Goal: Task Accomplishment & Management: Use online tool/utility

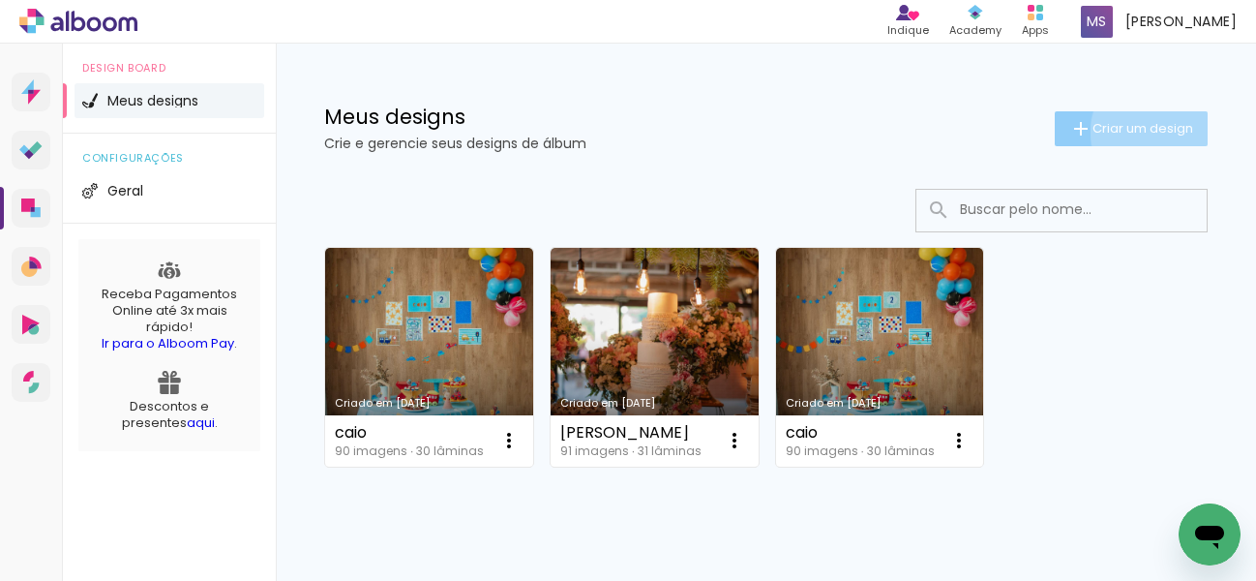
click at [1140, 132] on span "Criar um design" at bounding box center [1142, 128] width 101 height 13
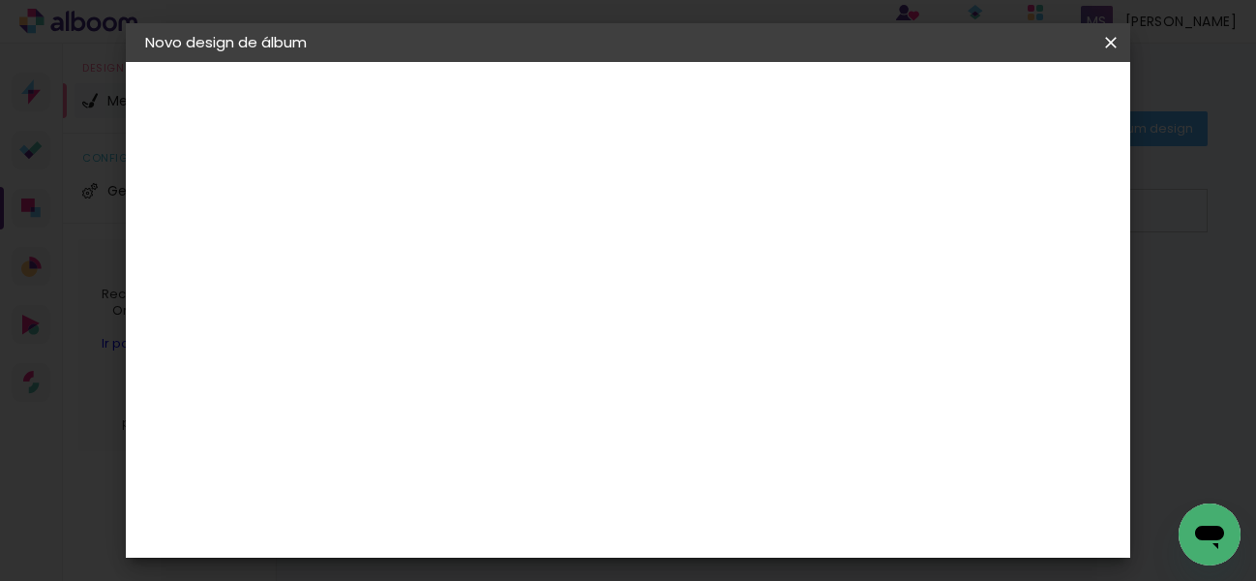
click at [462, 271] on input at bounding box center [462, 260] width 0 height 30
type input "[PERSON_NAME]"
type paper-input "[PERSON_NAME]"
click at [660, 90] on paper-button "Avançar" at bounding box center [612, 102] width 95 height 33
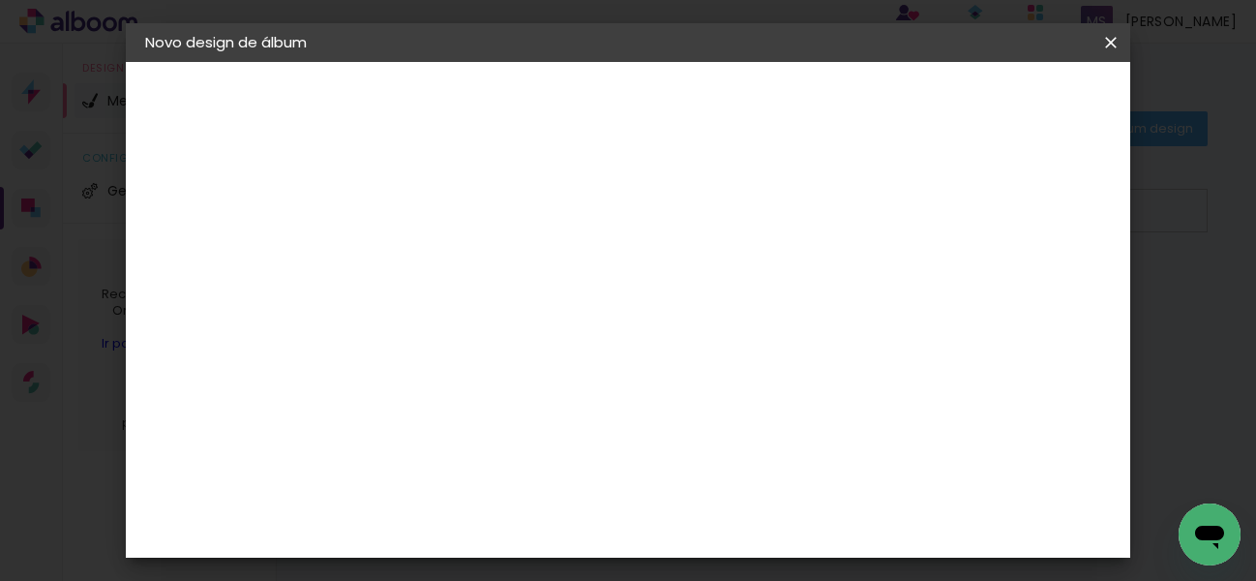
click at [0, 0] on slot "Tamanho Livre" at bounding box center [0, 0] width 0 height 0
click at [823, 176] on paper-item "Tamanho Livre" at bounding box center [731, 176] width 186 height 43
click at [0, 0] on slot "Tamanho Livre" at bounding box center [0, 0] width 0 height 0
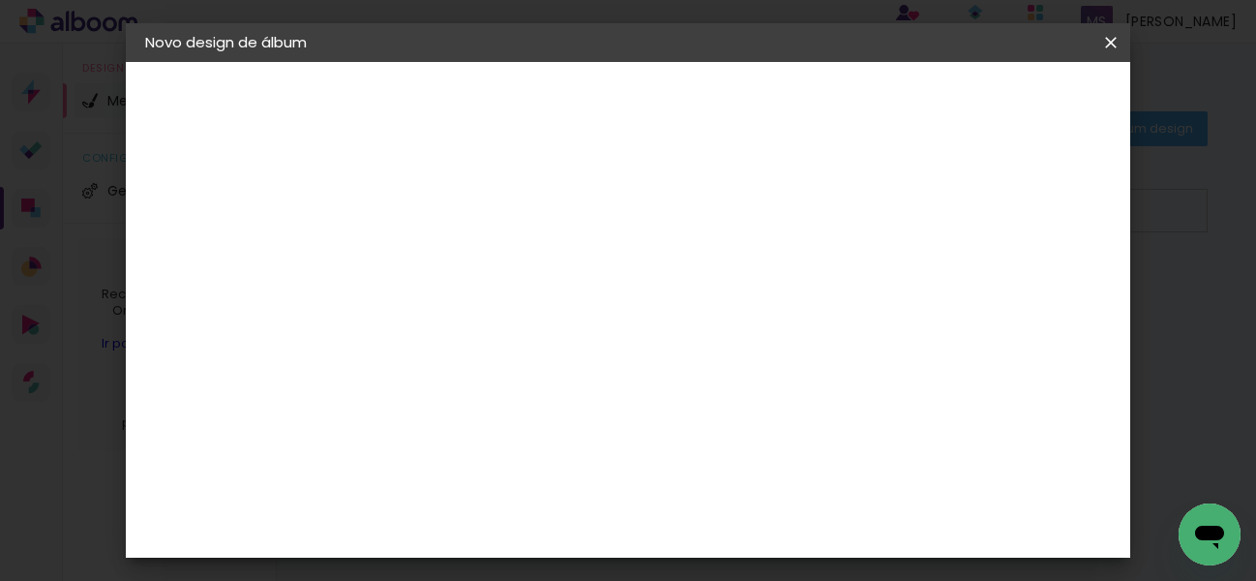
click at [247, 206] on div "2. Especificações" at bounding box center [251, 198] width 212 height 23
click at [499, 368] on input at bounding box center [510, 368] width 195 height 24
click at [674, 298] on span at bounding box center [673, 290] width 4 height 15
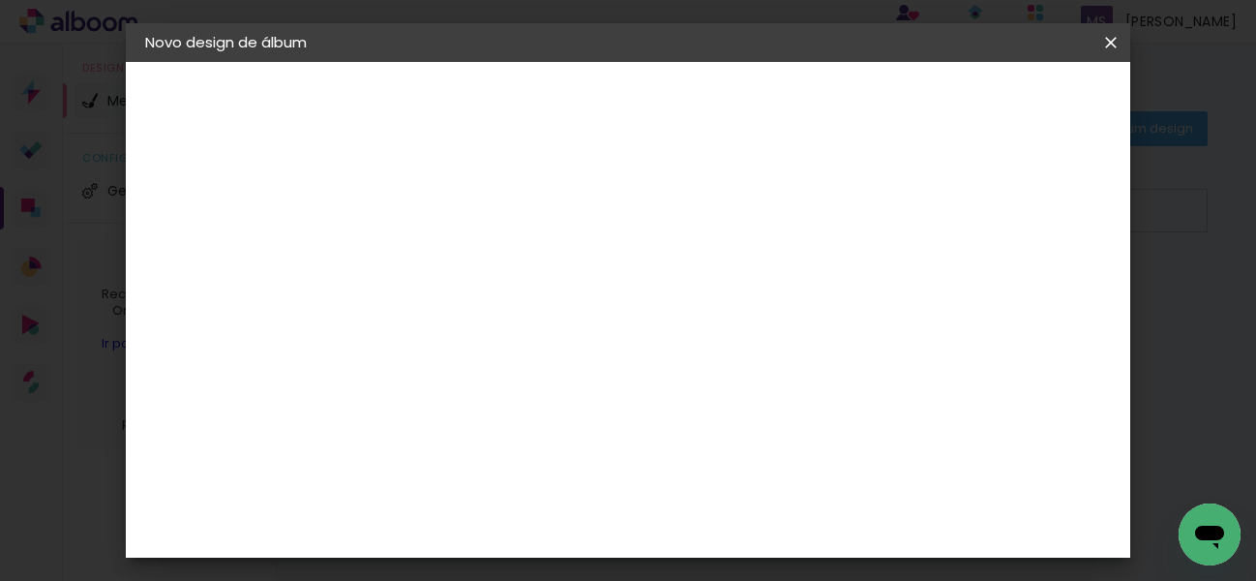
click at [719, 111] on paper-button "Voltar" at bounding box center [680, 102] width 78 height 33
click at [660, 103] on paper-button "Avançar" at bounding box center [612, 102] width 95 height 33
click at [800, 405] on div "Sugerir uma encadernadora" at bounding box center [740, 399] width 120 height 31
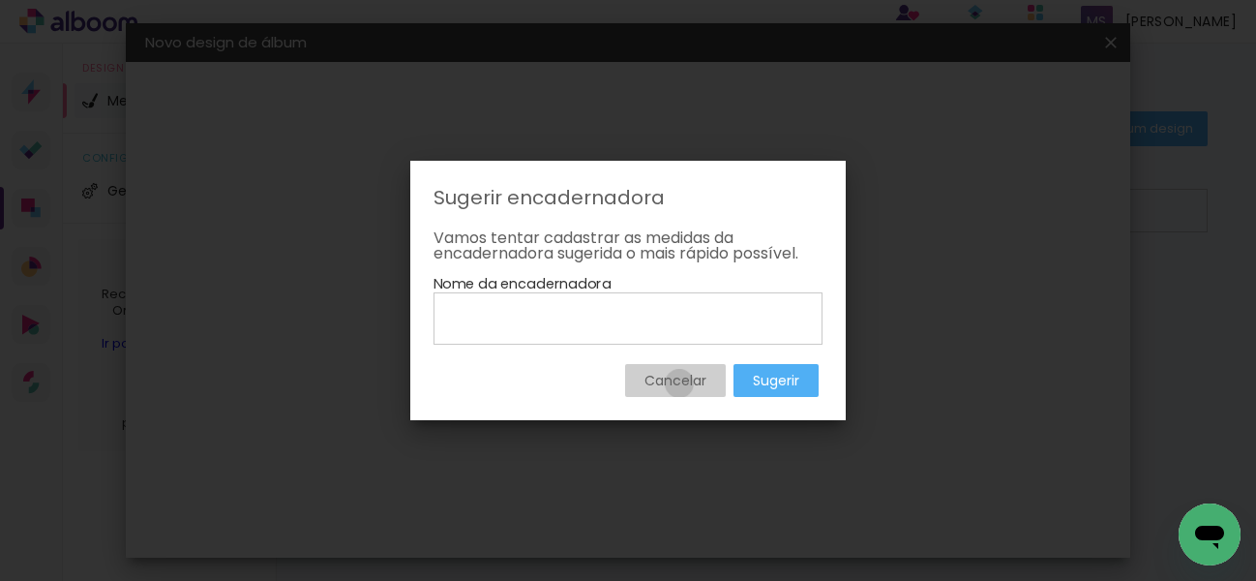
click at [0, 0] on slot "Cancelar" at bounding box center [0, 0] width 0 height 0
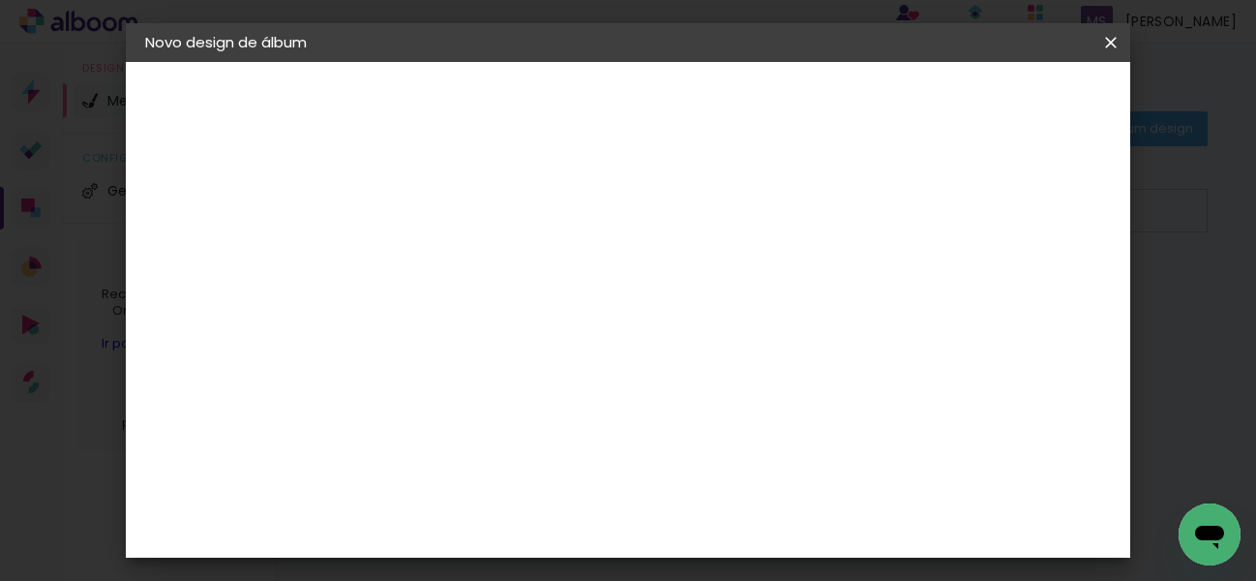
click at [506, 434] on div "3ZERO5" at bounding box center [477, 437] width 58 height 15
click at [0, 0] on slot "Avançar" at bounding box center [0, 0] width 0 height 0
click at [537, 322] on input "text" at bounding box center [499, 337] width 75 height 30
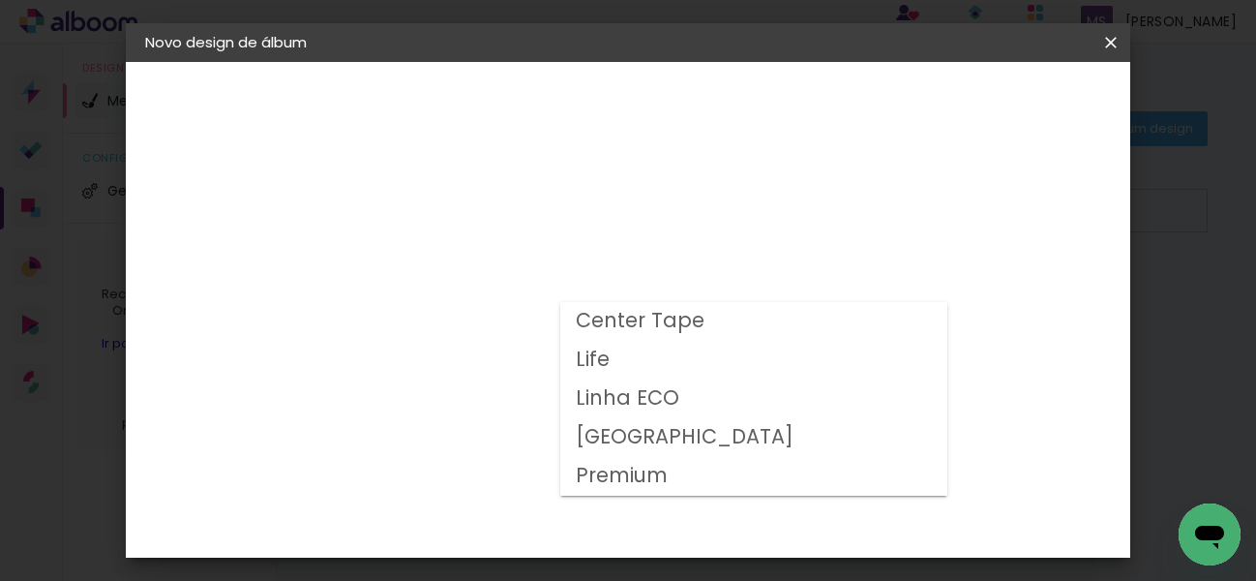
click at [391, 226] on div "Opções disponíveis Center Tape Life Linha ECO Milano Premium Tamanho Escolha o …" at bounding box center [510, 144] width 267 height 165
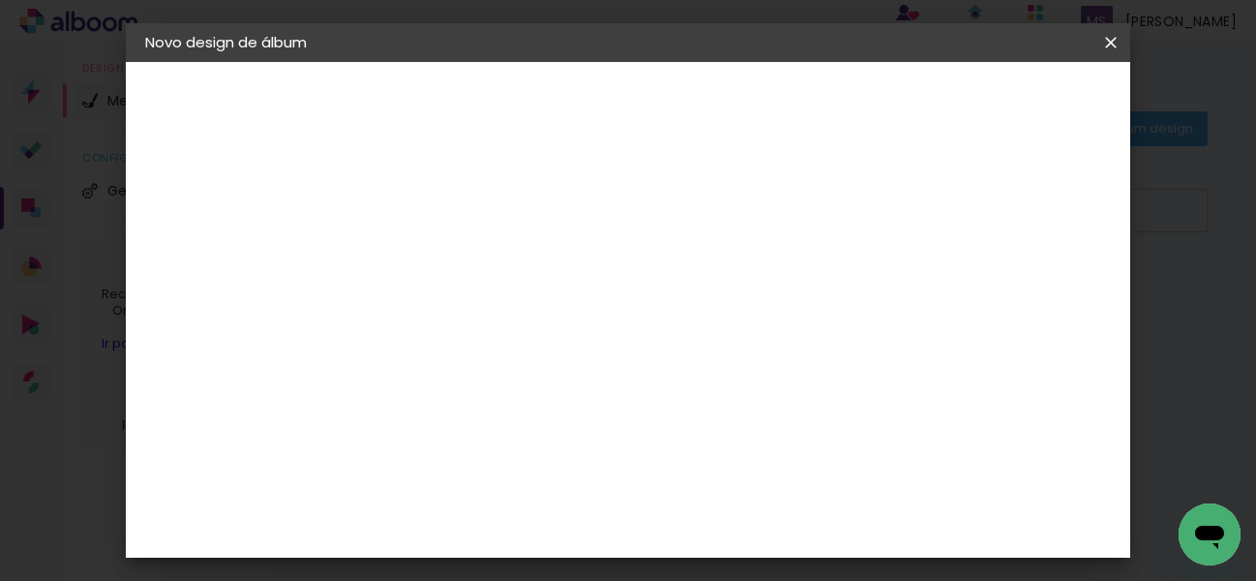
click at [567, 398] on div "Escolha o tamanho" at bounding box center [511, 442] width 112 height 90
click at [567, 399] on div "Escolha o tamanho" at bounding box center [511, 442] width 112 height 90
click at [567, 397] on div "Escolha o tamanho" at bounding box center [511, 442] width 112 height 90
click at [494, 439] on div "Albumaster" at bounding box center [493, 446] width 90 height 15
click at [0, 0] on slot "Avançar" at bounding box center [0, 0] width 0 height 0
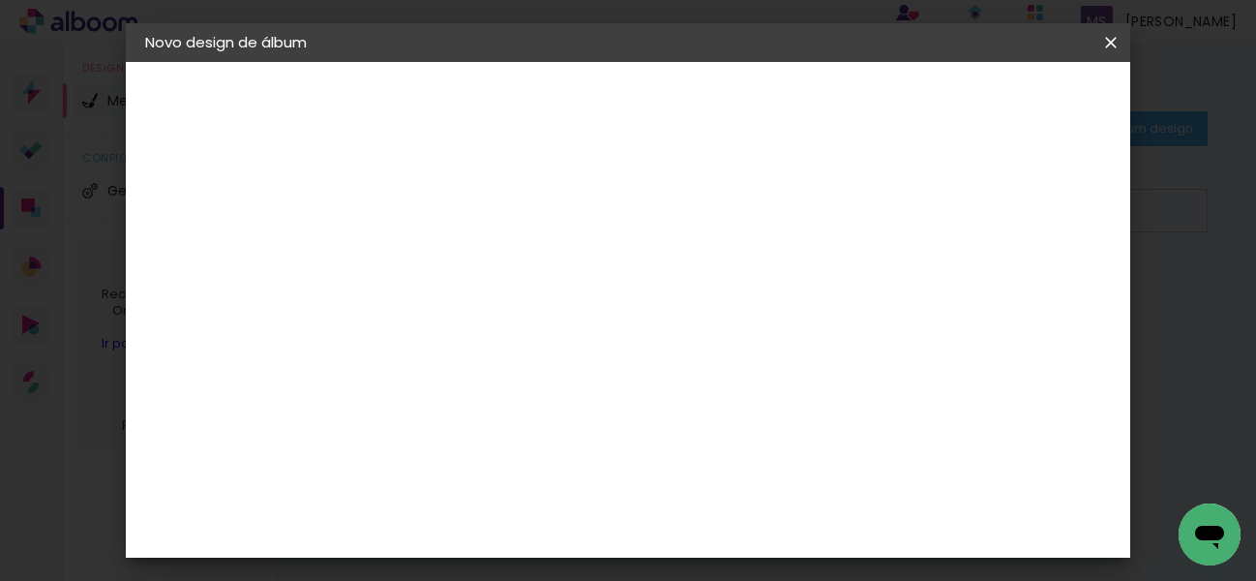
scroll to position [157, 0]
click at [507, 486] on div "AlfaFotoBook" at bounding box center [499, 493] width 103 height 15
click at [0, 0] on slot "Avançar" at bounding box center [0, 0] width 0 height 0
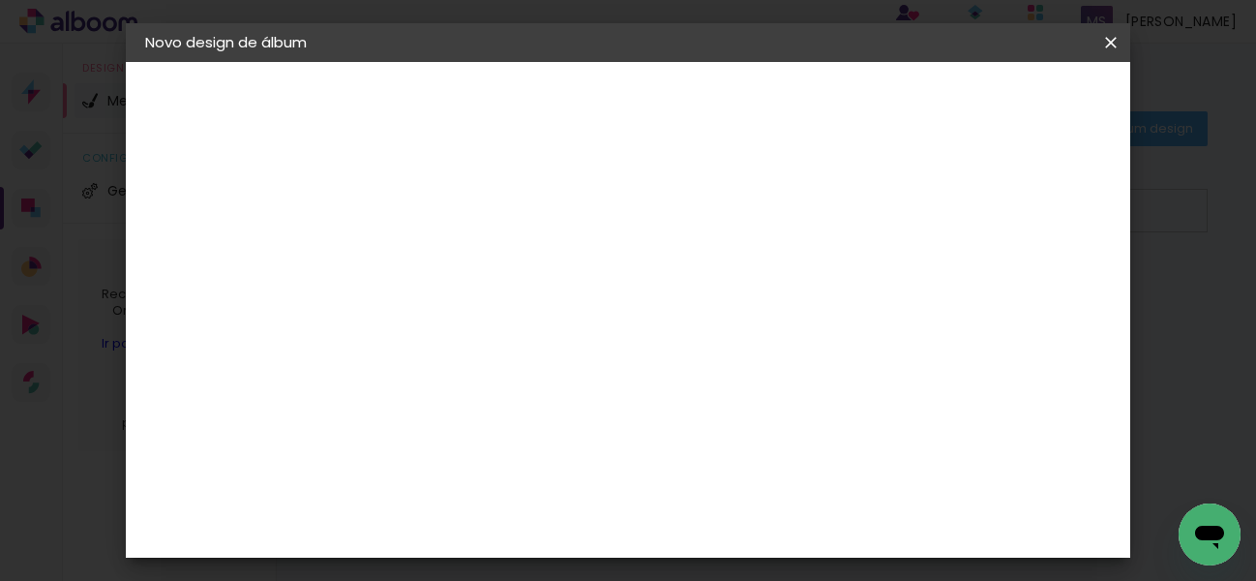
click at [777, 110] on paper-button "Avançar" at bounding box center [729, 102] width 95 height 33
click at [758, 110] on paper-button "Iniciar design" at bounding box center [715, 109] width 83 height 46
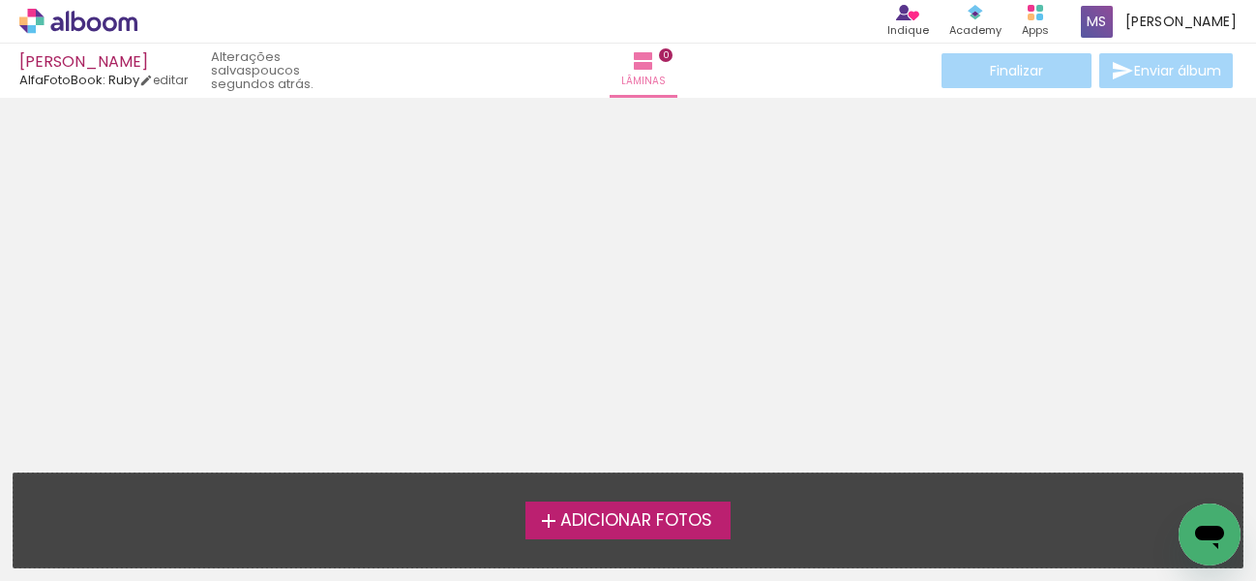
click at [689, 519] on span "Adicionar Fotos" at bounding box center [636, 520] width 152 height 17
click at [0, 0] on input "file" at bounding box center [0, 0] width 0 height 0
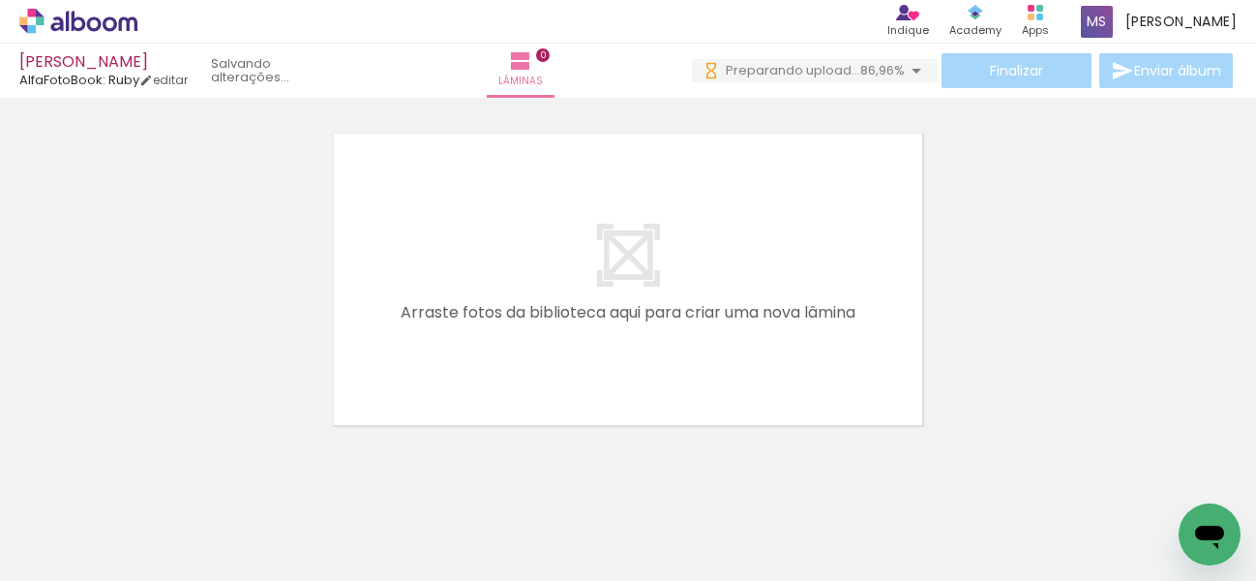
click at [209, 521] on div at bounding box center [194, 515] width 64 height 96
click at [322, 515] on div at bounding box center [302, 515] width 64 height 96
click at [194, 522] on div at bounding box center [194, 515] width 64 height 96
click at [299, 521] on div at bounding box center [302, 515] width 64 height 96
click at [225, 510] on div at bounding box center [194, 515] width 64 height 96
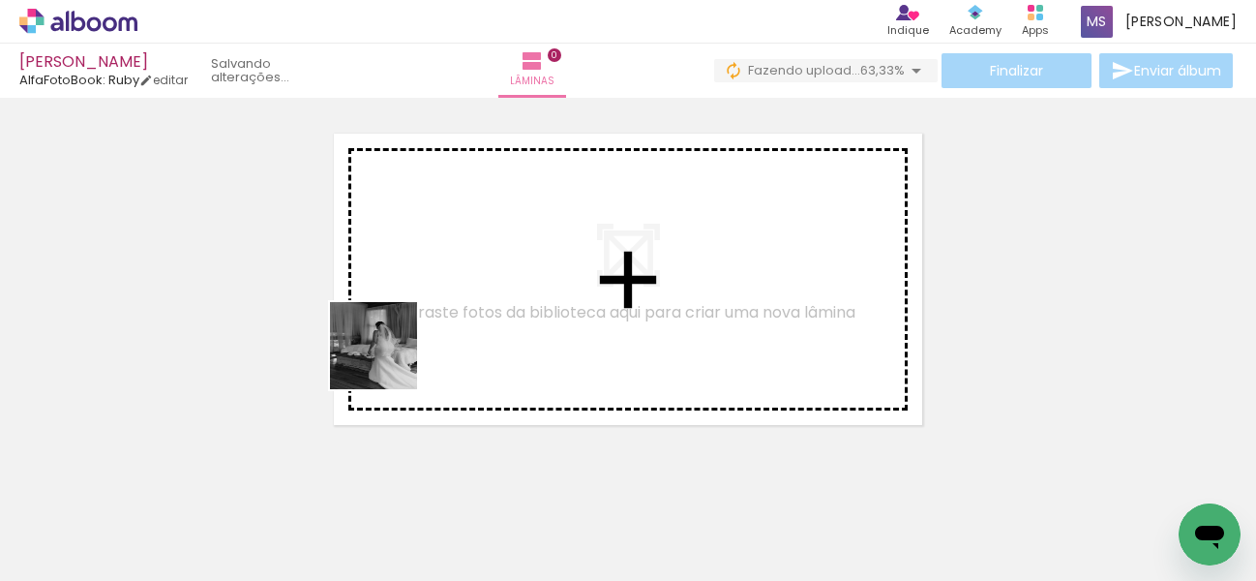
drag, startPoint x: 179, startPoint y: 523, endPoint x: 412, endPoint y: 337, distance: 298.2
click at [412, 337] on quentale-workspace at bounding box center [628, 290] width 1256 height 581
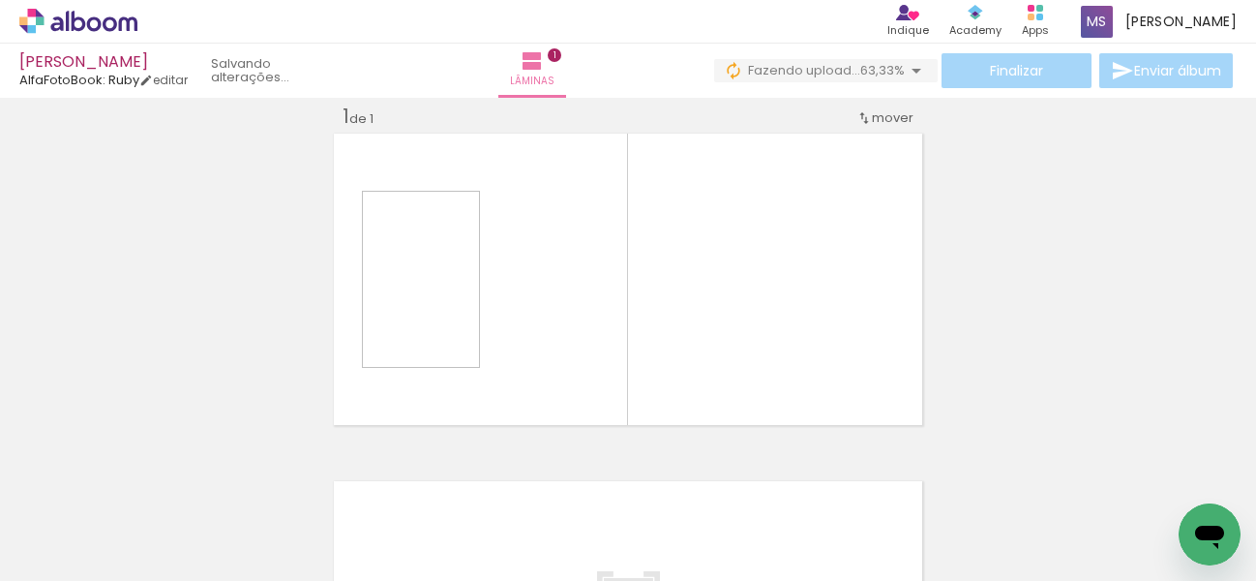
scroll to position [24, 0]
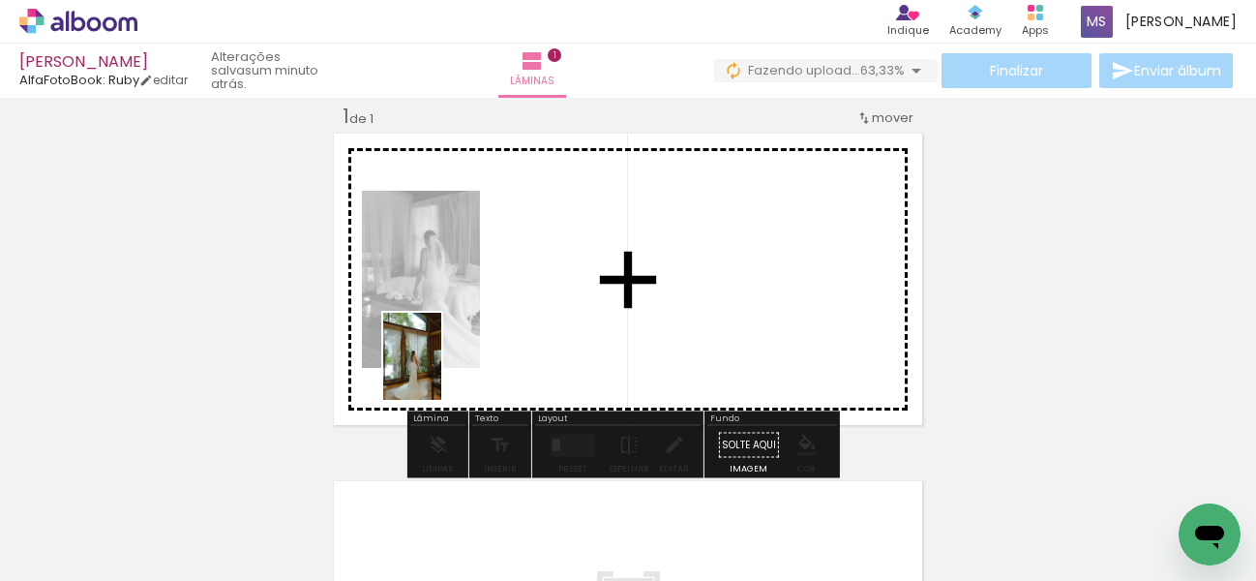
drag, startPoint x: 318, startPoint y: 525, endPoint x: 441, endPoint y: 371, distance: 197.7
click at [441, 371] on quentale-workspace at bounding box center [628, 290] width 1256 height 581
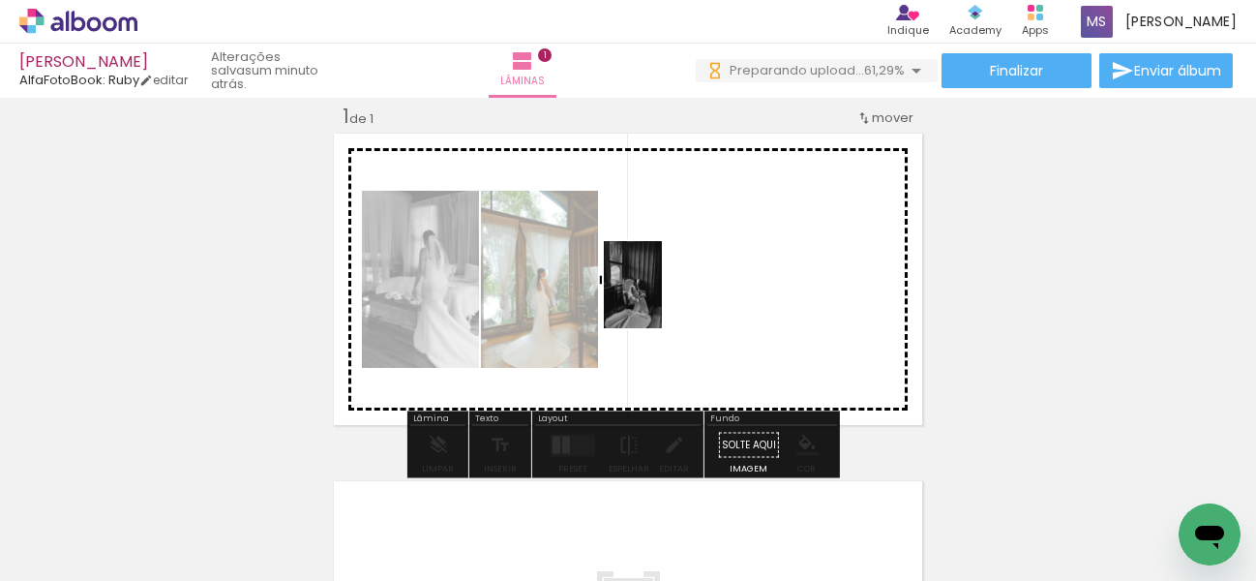
drag, startPoint x: 606, startPoint y: 534, endPoint x: 662, endPoint y: 299, distance: 241.7
click at [662, 299] on quentale-workspace at bounding box center [628, 290] width 1256 height 581
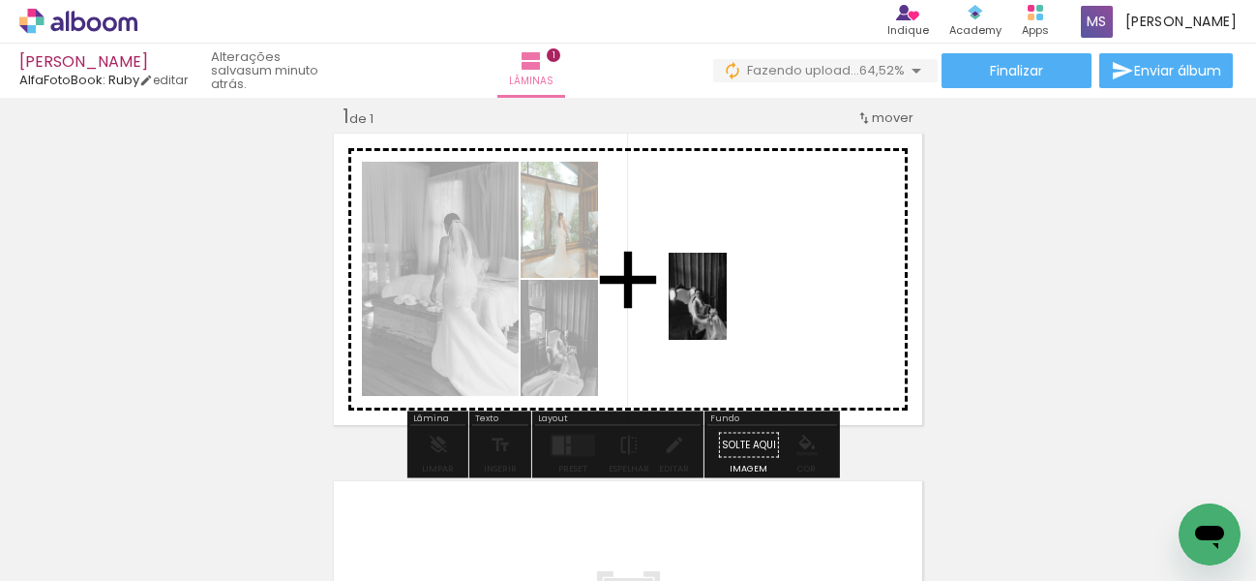
drag, startPoint x: 747, startPoint y: 525, endPoint x: 727, endPoint y: 311, distance: 215.8
click at [727, 311] on quentale-workspace at bounding box center [628, 290] width 1256 height 581
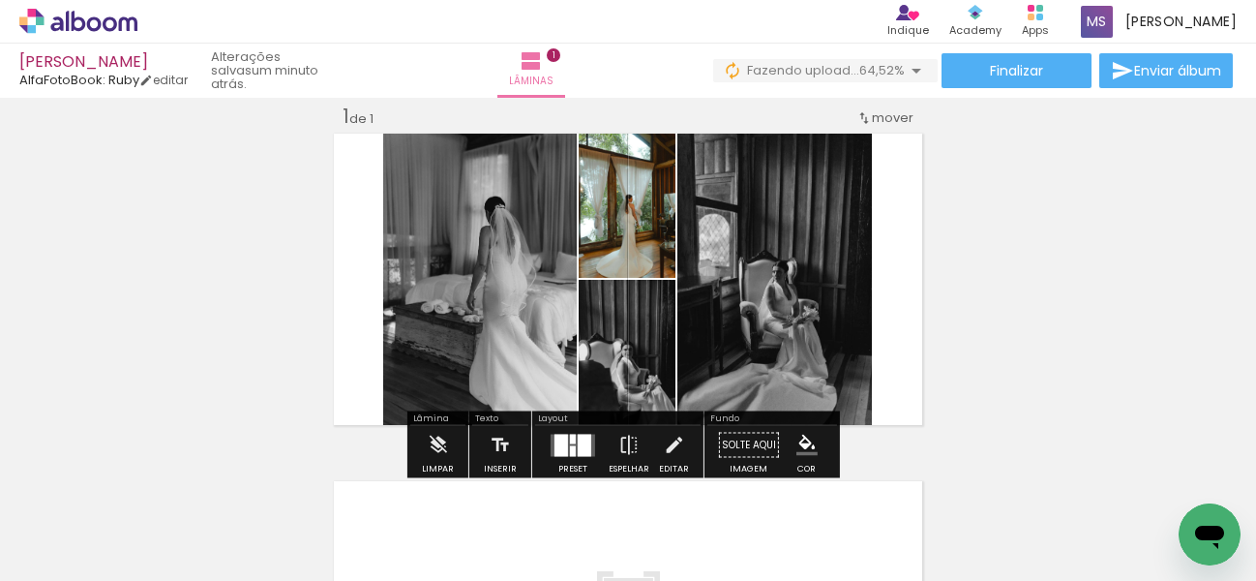
scroll to position [0, 0]
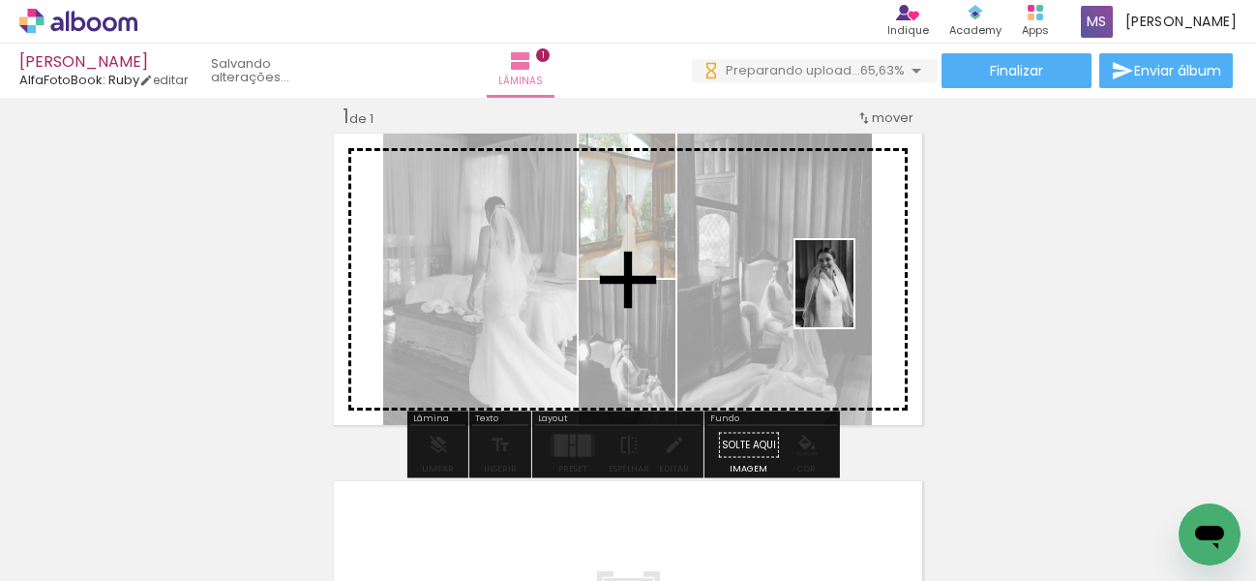
drag, startPoint x: 963, startPoint y: 518, endPoint x: 813, endPoint y: 282, distance: 279.7
click at [813, 282] on quentale-workspace at bounding box center [628, 290] width 1256 height 581
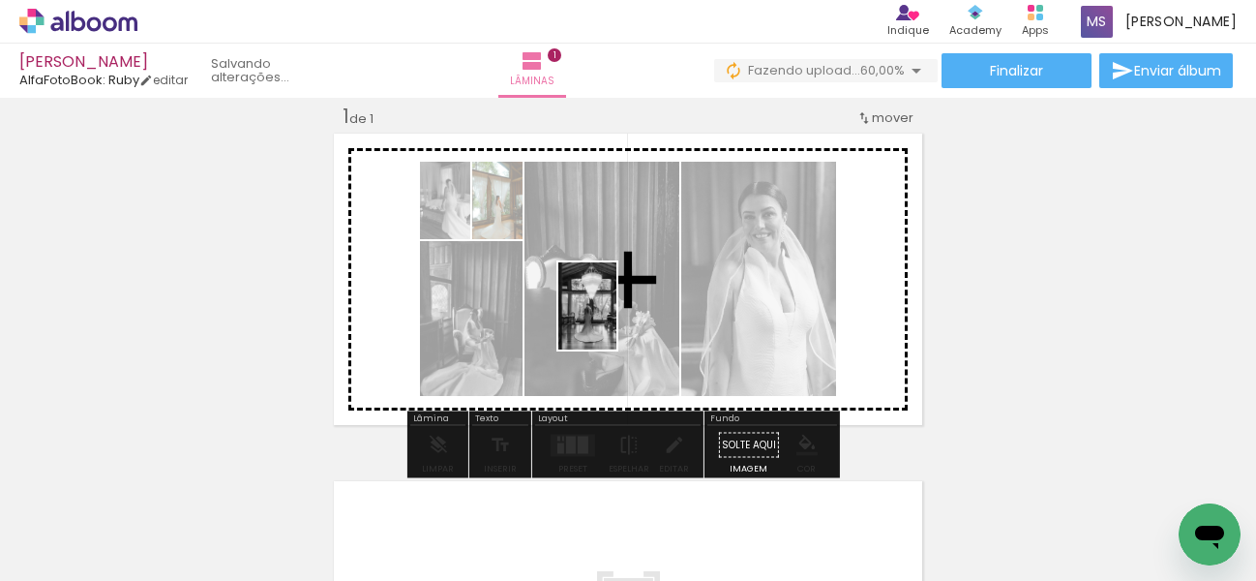
drag, startPoint x: 556, startPoint y: 522, endPoint x: 616, endPoint y: 320, distance: 210.0
click at [616, 320] on quentale-workspace at bounding box center [628, 290] width 1256 height 581
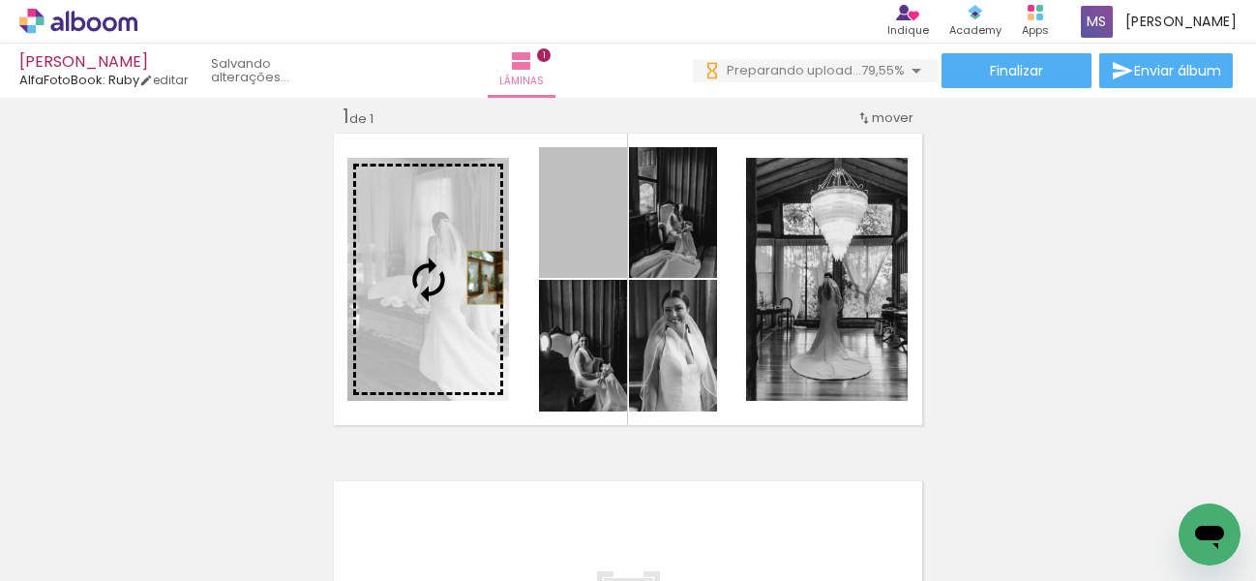
drag, startPoint x: 594, startPoint y: 230, endPoint x: 449, endPoint y: 286, distance: 155.6
click at [0, 0] on slot at bounding box center [0, 0] width 0 height 0
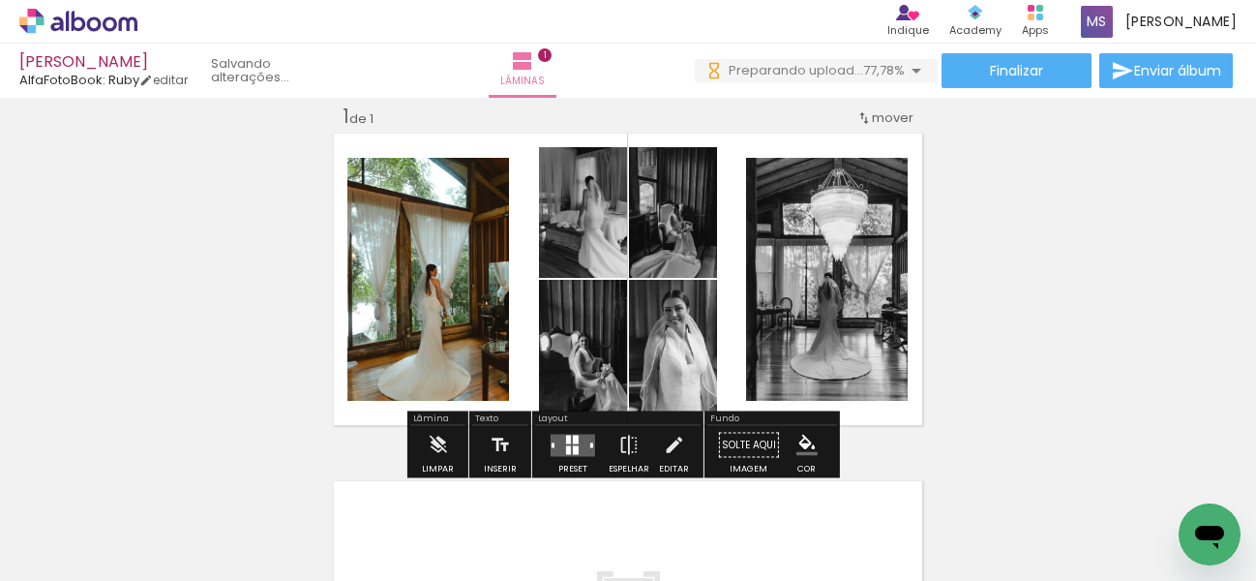
click at [1034, 281] on div "Inserir lâmina 1 de 1" at bounding box center [628, 428] width 1256 height 696
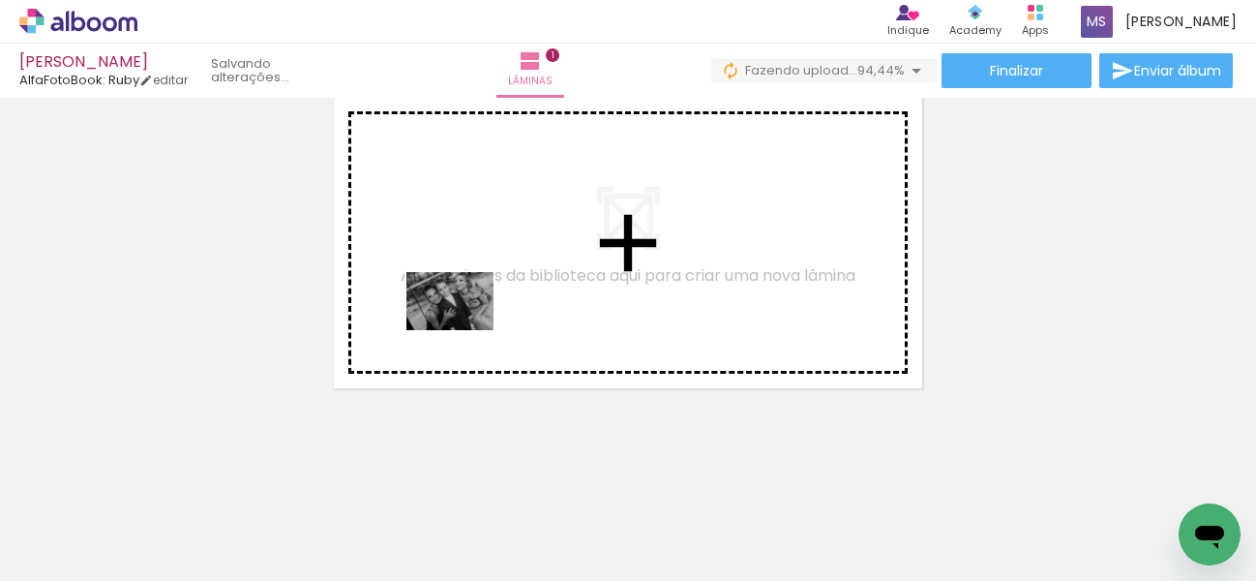
drag, startPoint x: 421, startPoint y: 536, endPoint x: 464, endPoint y: 330, distance: 210.7
click at [464, 330] on quentale-workspace at bounding box center [628, 290] width 1256 height 581
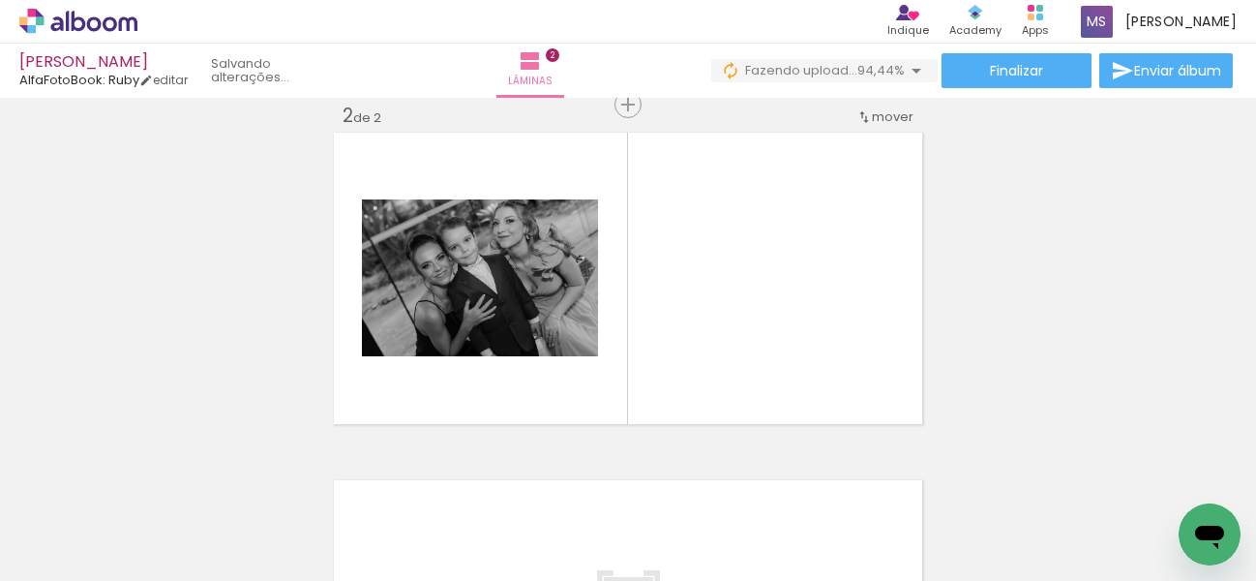
scroll to position [372, 0]
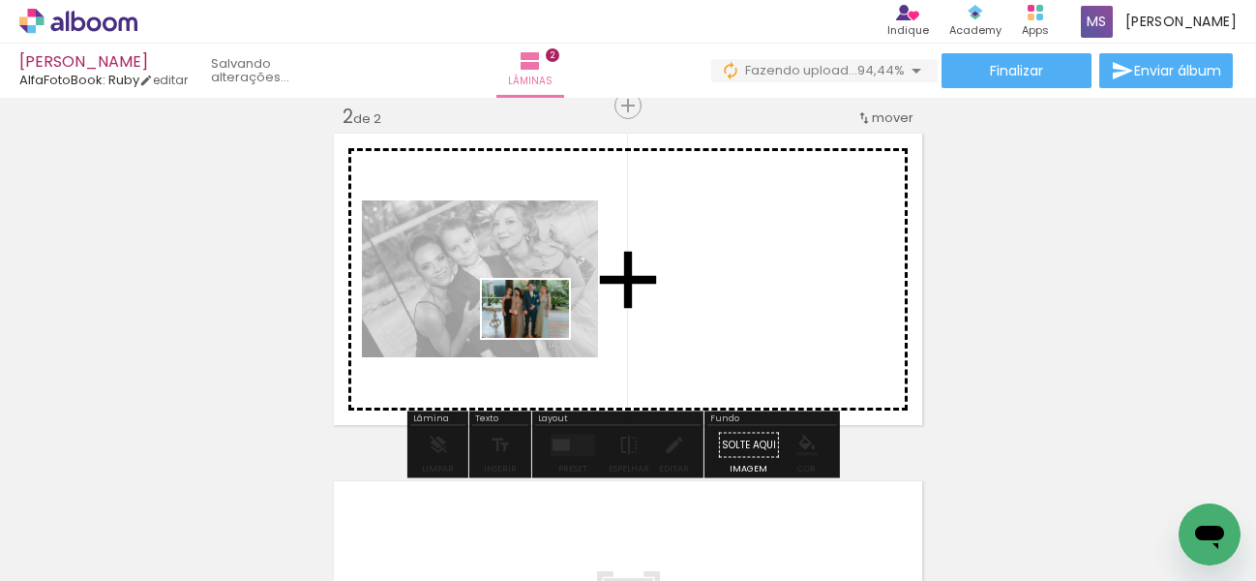
drag, startPoint x: 535, startPoint y: 530, endPoint x: 540, endPoint y: 327, distance: 203.3
click at [540, 327] on quentale-workspace at bounding box center [628, 290] width 1256 height 581
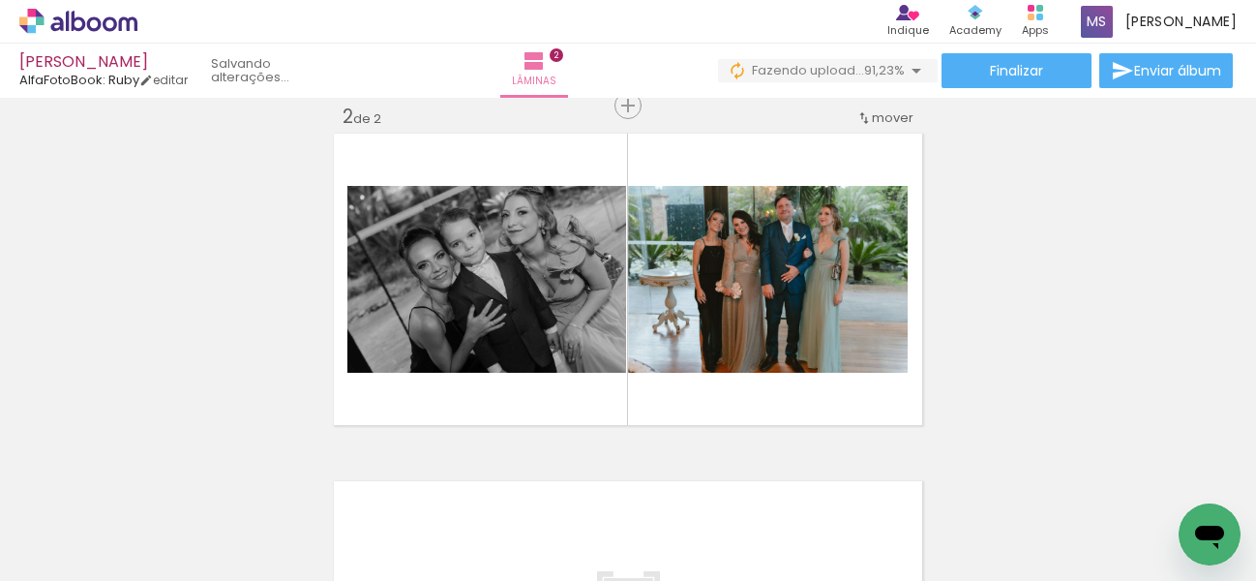
scroll to position [0, 0]
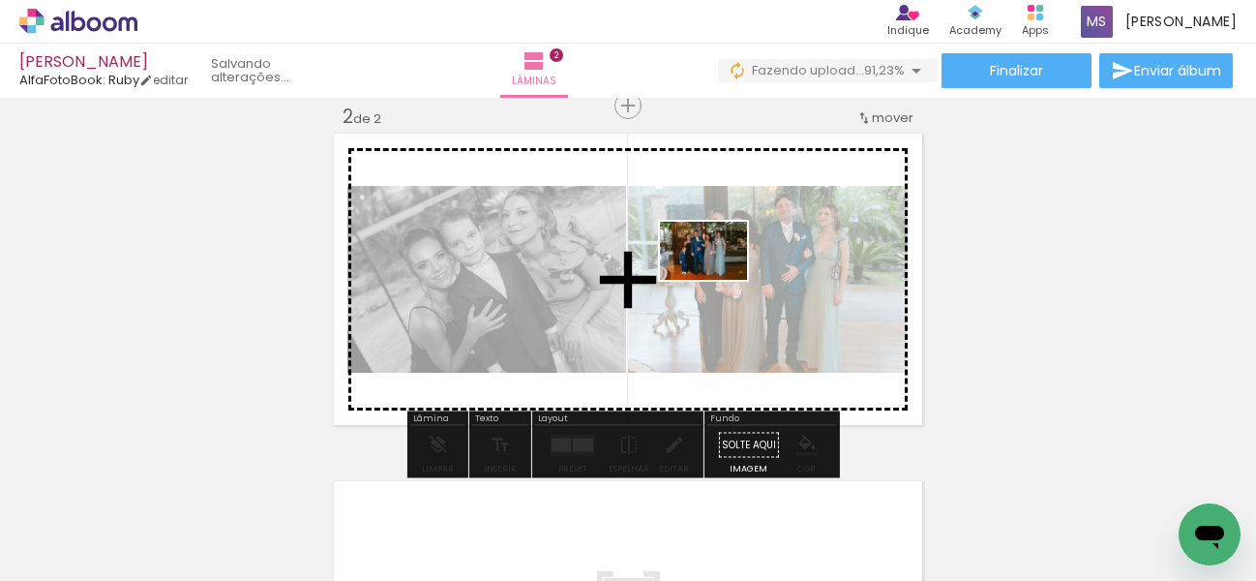
drag, startPoint x: 854, startPoint y: 513, endPoint x: 704, endPoint y: 273, distance: 283.0
click at [704, 273] on quentale-workspace at bounding box center [628, 290] width 1256 height 581
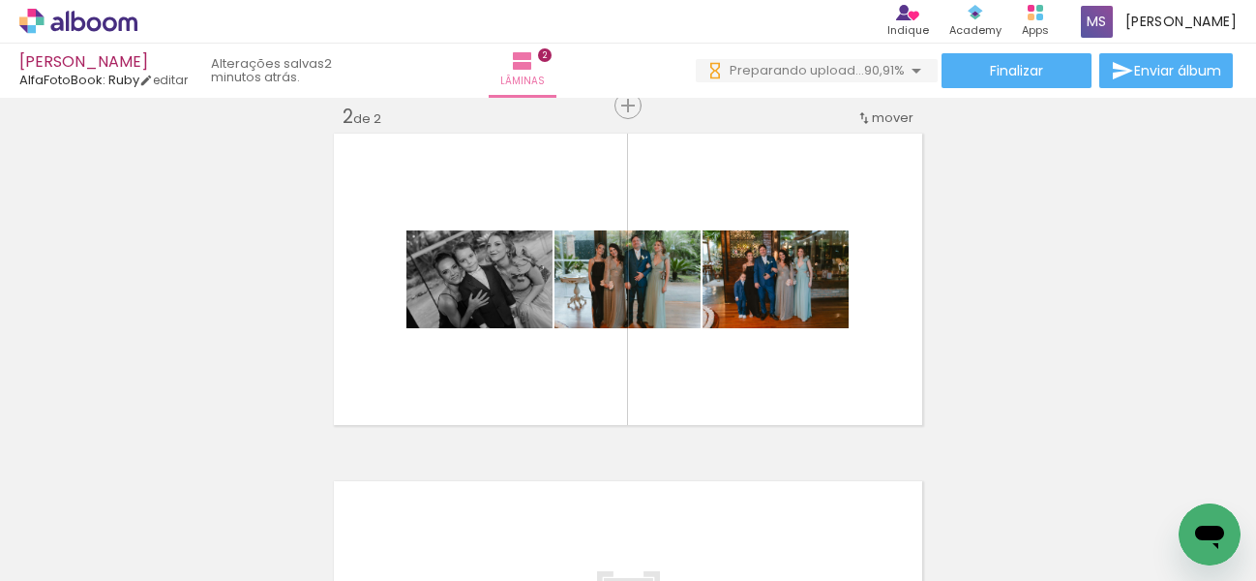
scroll to position [0, 6282]
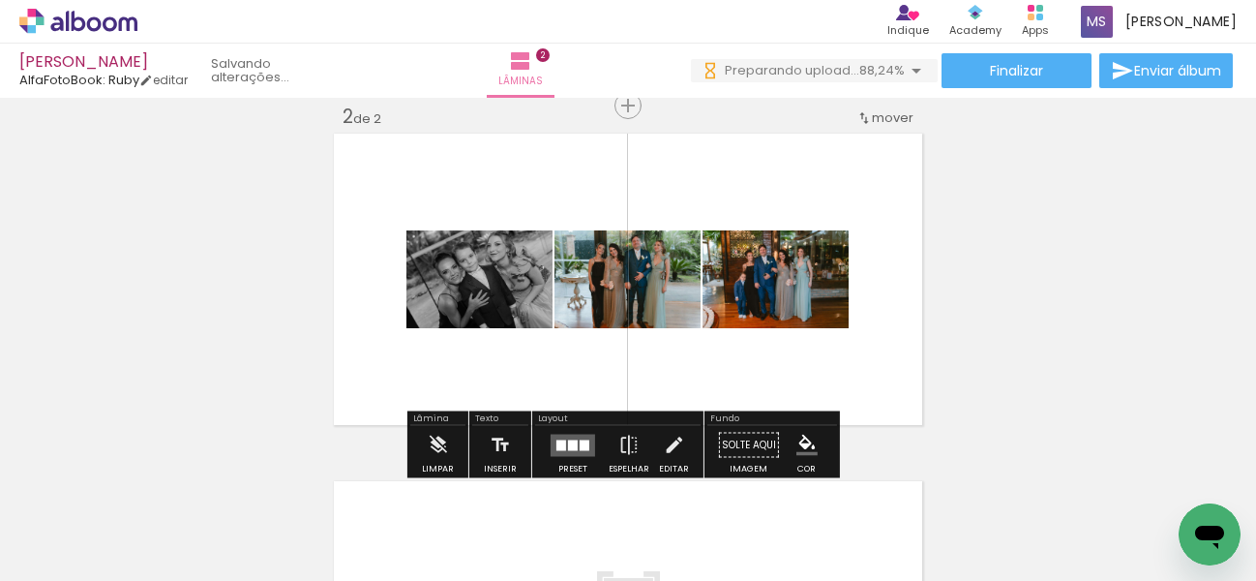
click at [556, 441] on div at bounding box center [561, 444] width 10 height 11
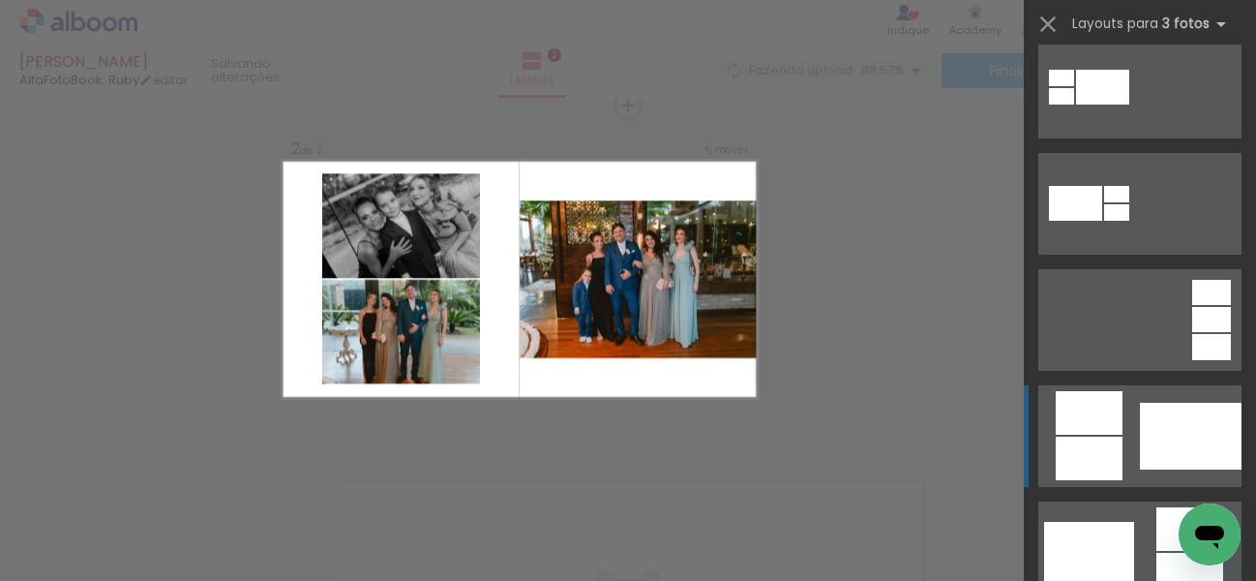
click at [1083, 436] on div at bounding box center [1089, 458] width 67 height 44
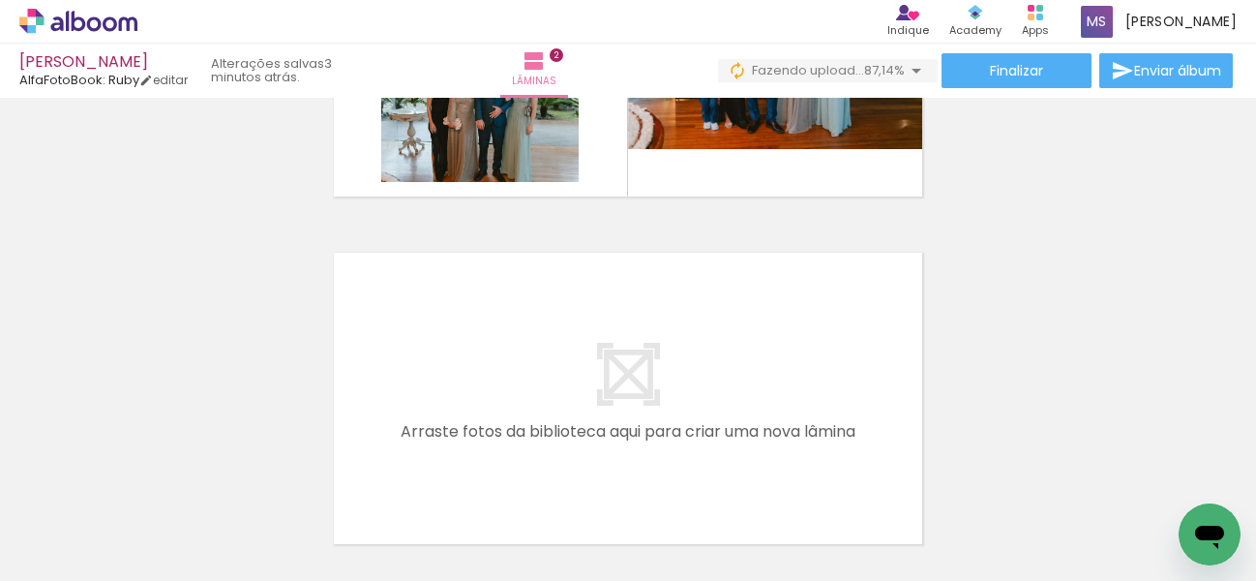
scroll to position [382, 0]
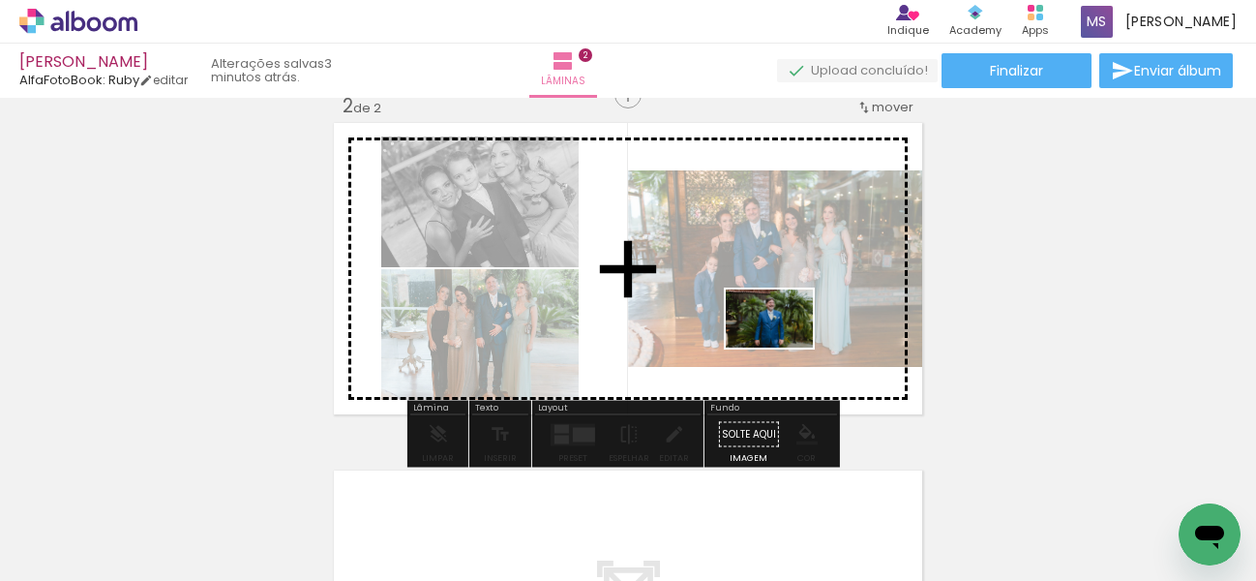
drag, startPoint x: 780, startPoint y: 523, endPoint x: 757, endPoint y: 388, distance: 136.5
click at [784, 345] on quentale-workspace at bounding box center [628, 290] width 1256 height 581
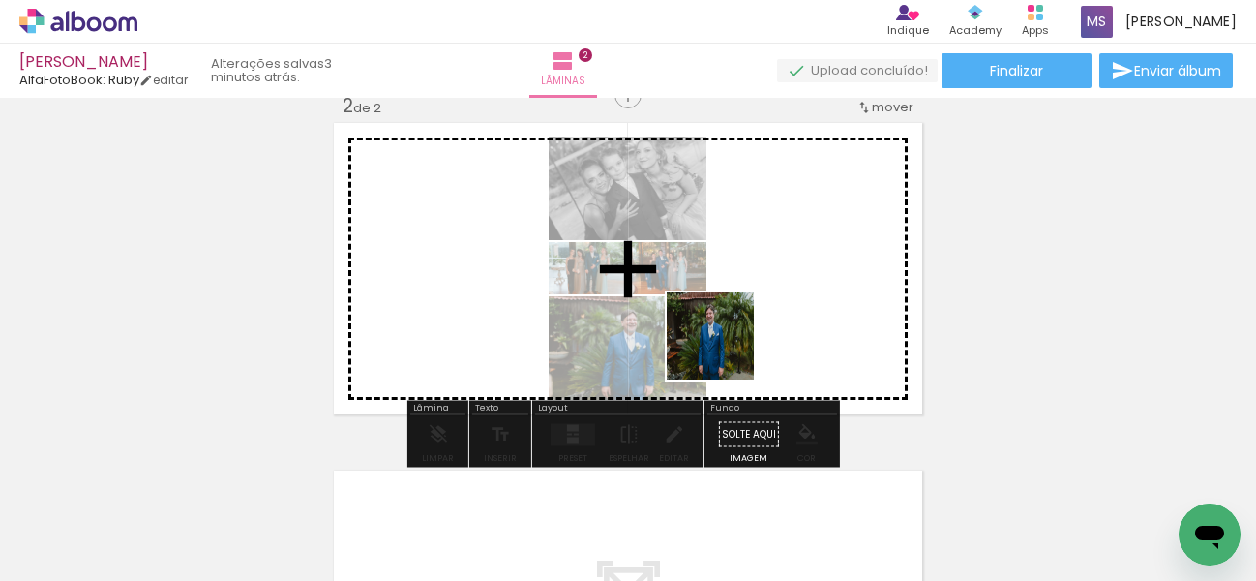
drag, startPoint x: 663, startPoint y: 513, endPoint x: 732, endPoint y: 330, distance: 195.4
click at [732, 330] on quentale-workspace at bounding box center [628, 290] width 1256 height 581
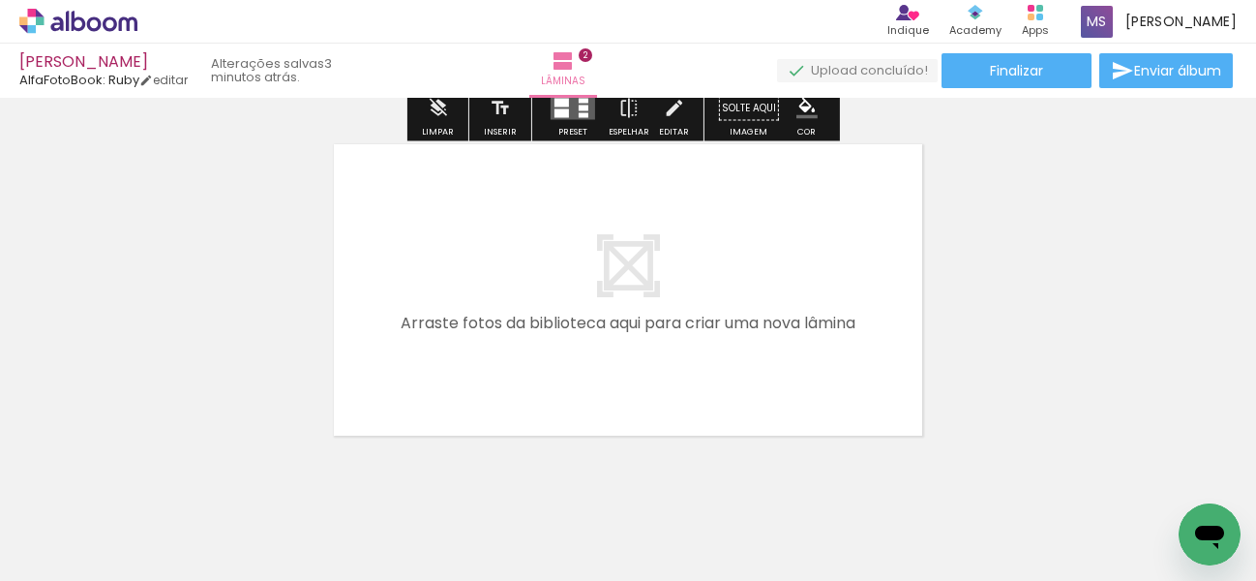
scroll to position [308, 0]
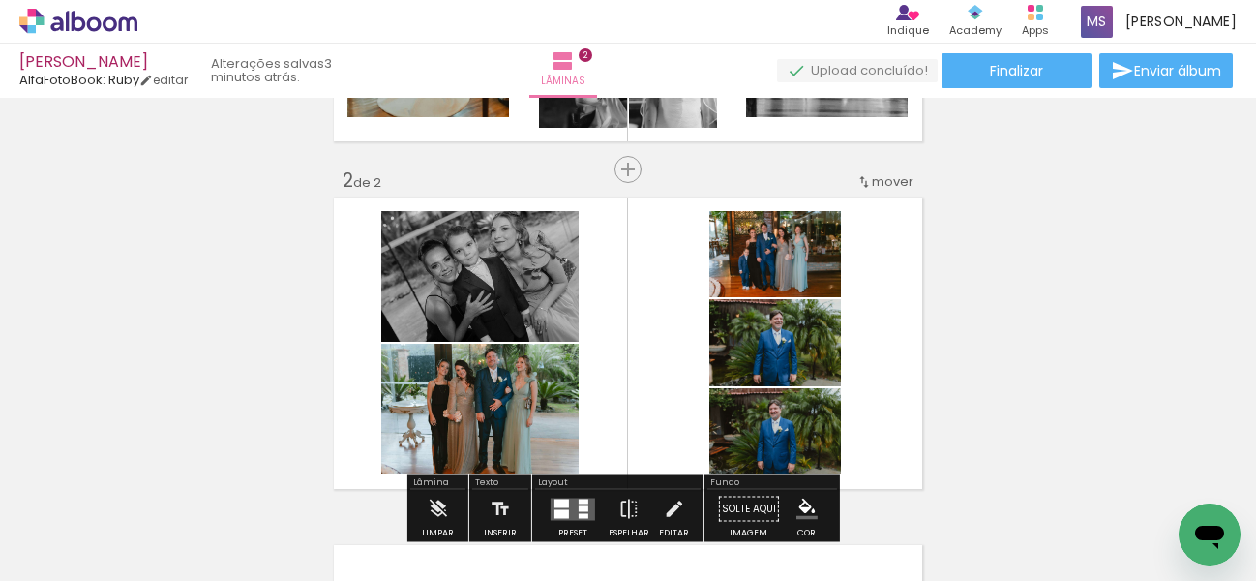
click at [871, 357] on quentale-layouter at bounding box center [628, 343] width 596 height 299
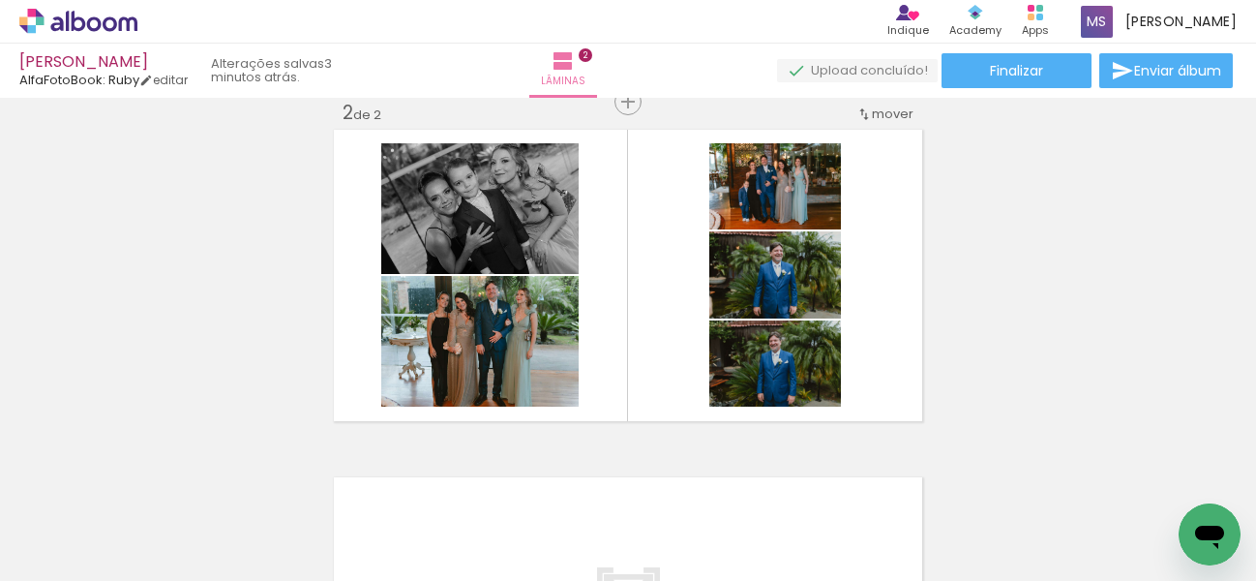
scroll to position [360, 0]
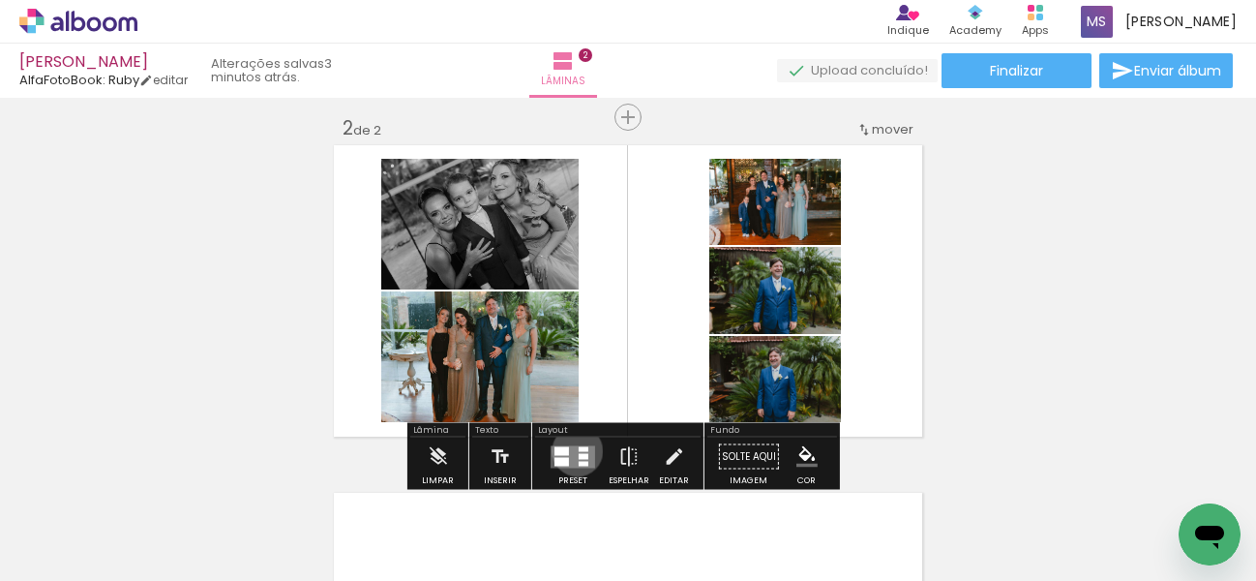
click at [573, 450] on quentale-layouter at bounding box center [573, 456] width 45 height 22
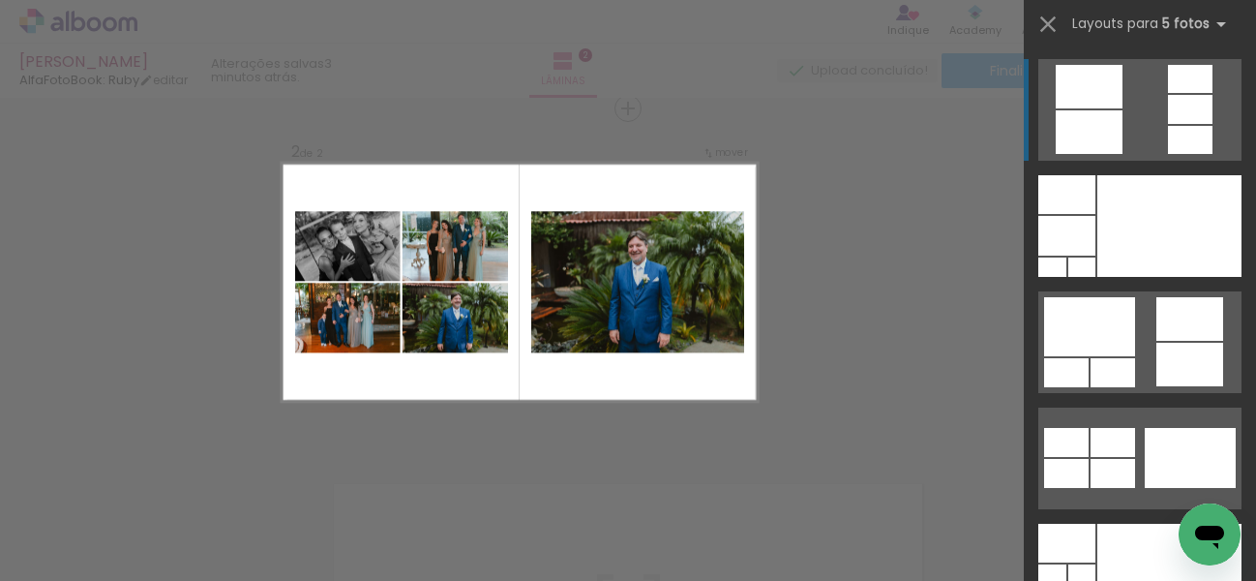
scroll to position [372, 0]
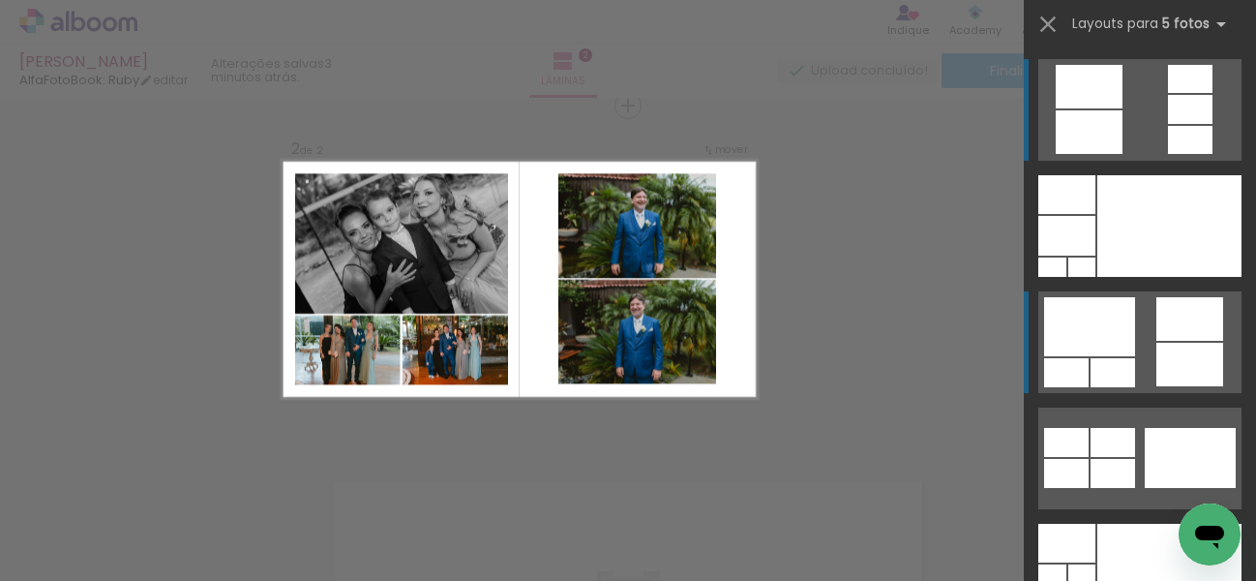
click at [1184, 340] on div at bounding box center [1189, 319] width 67 height 44
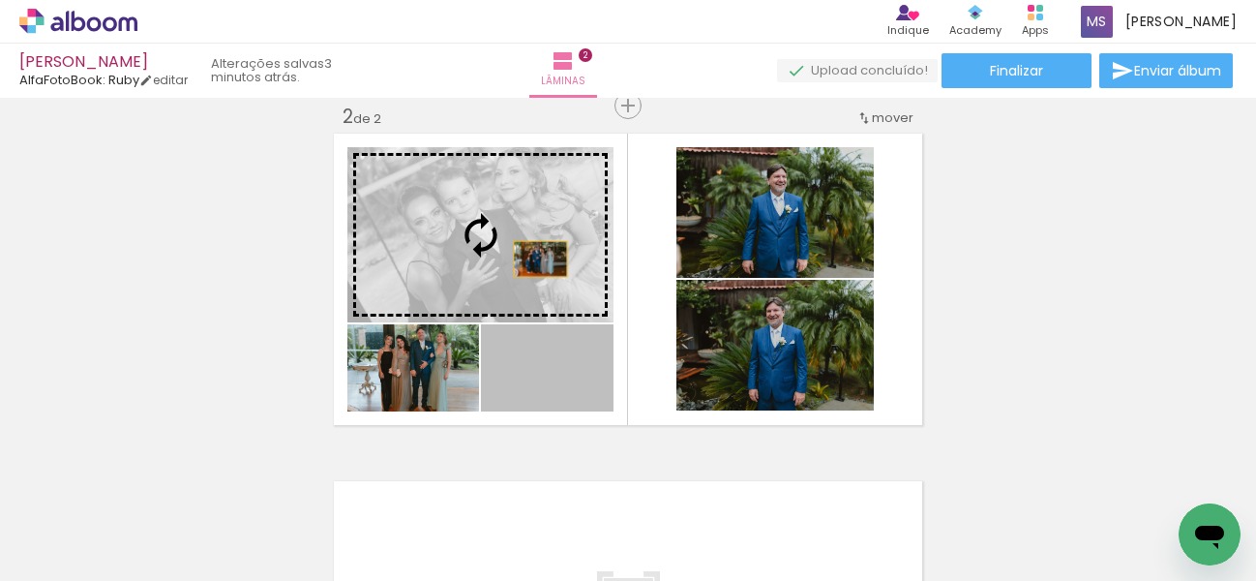
drag, startPoint x: 585, startPoint y: 388, endPoint x: 529, endPoint y: 252, distance: 147.5
click at [0, 0] on slot at bounding box center [0, 0] width 0 height 0
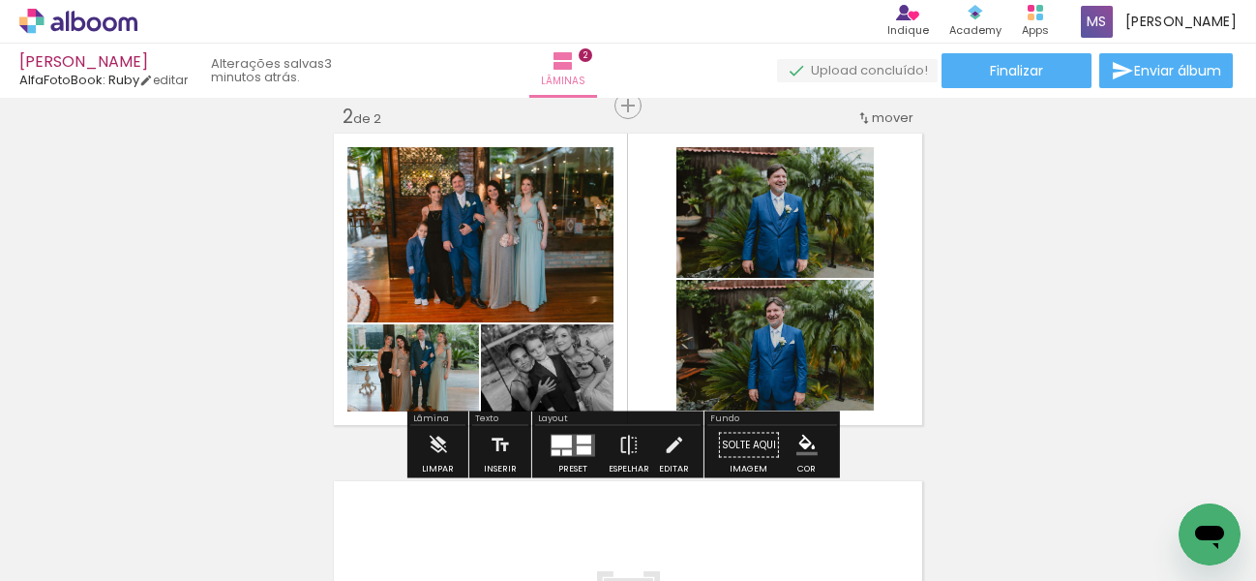
click at [963, 274] on div "Inserir lâmina 1 de 2 Inserir lâmina 2 de 2" at bounding box center [628, 254] width 1256 height 1043
click at [1108, 278] on div "Inserir lâmina 1 de 2 Inserir lâmina 2 de 2" at bounding box center [628, 254] width 1256 height 1043
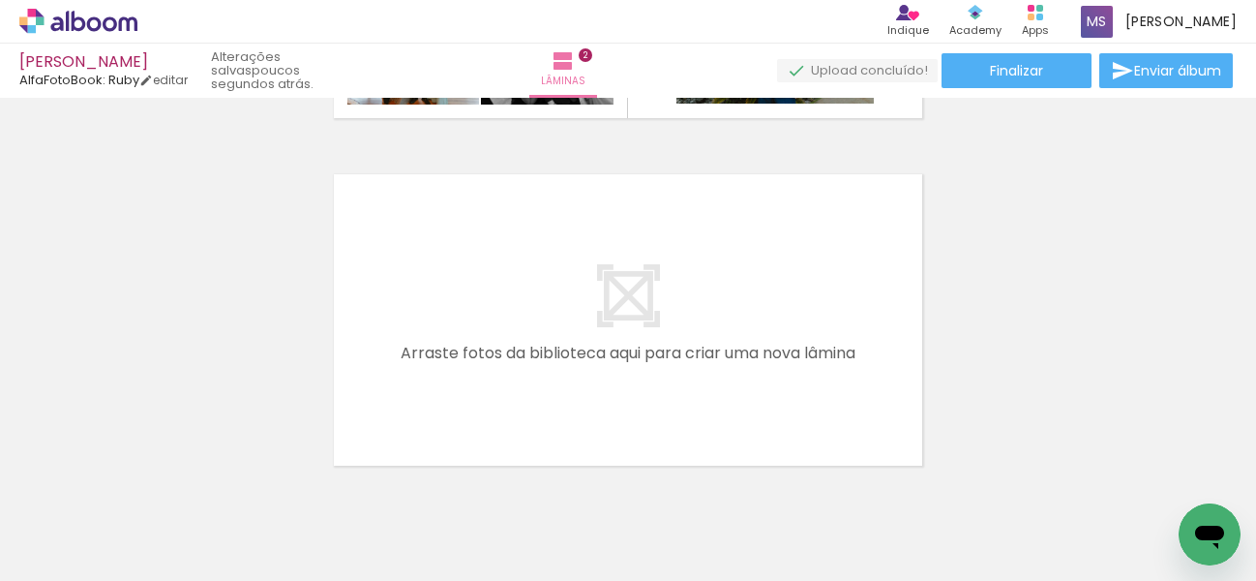
scroll to position [698, 0]
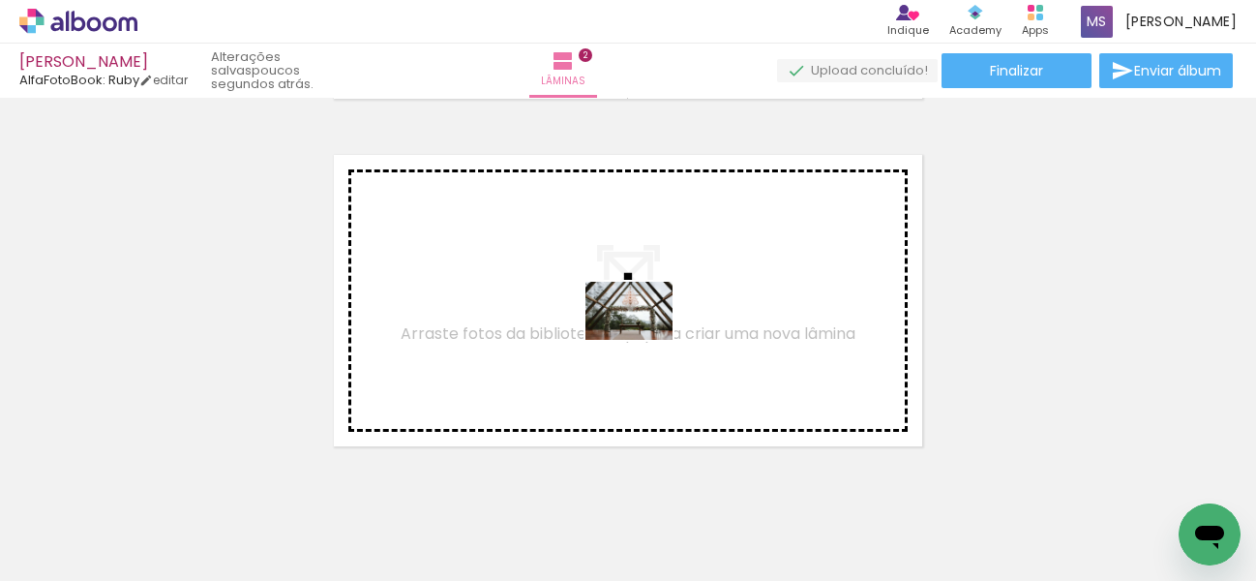
drag, startPoint x: 221, startPoint y: 519, endPoint x: 643, endPoint y: 340, distance: 459.2
click at [643, 340] on quentale-workspace at bounding box center [628, 290] width 1256 height 581
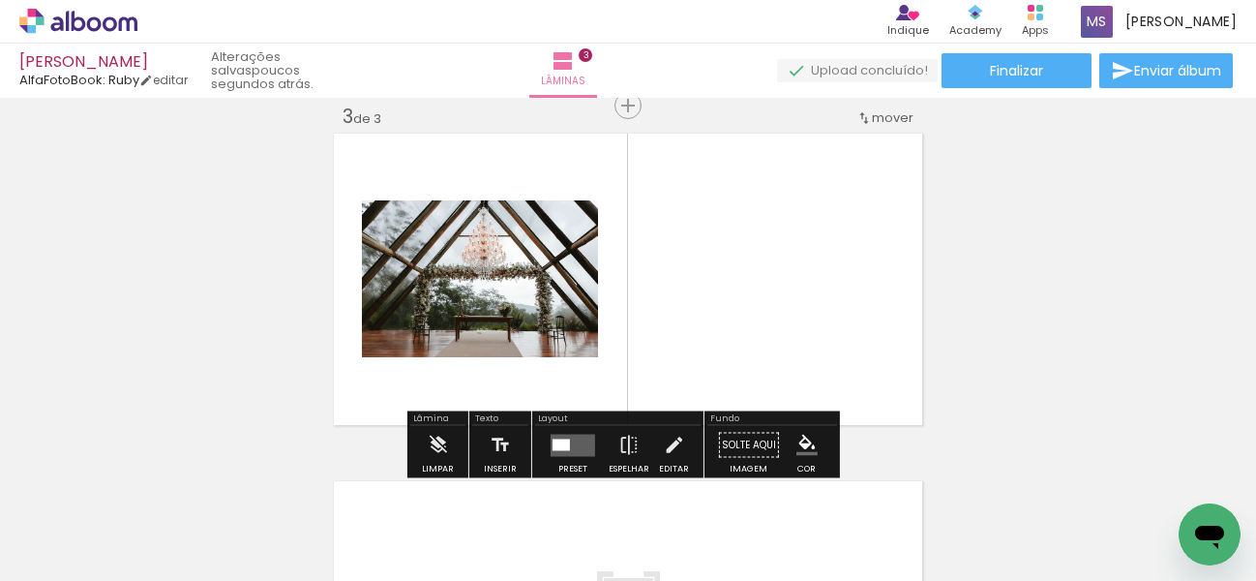
scroll to position [719, 0]
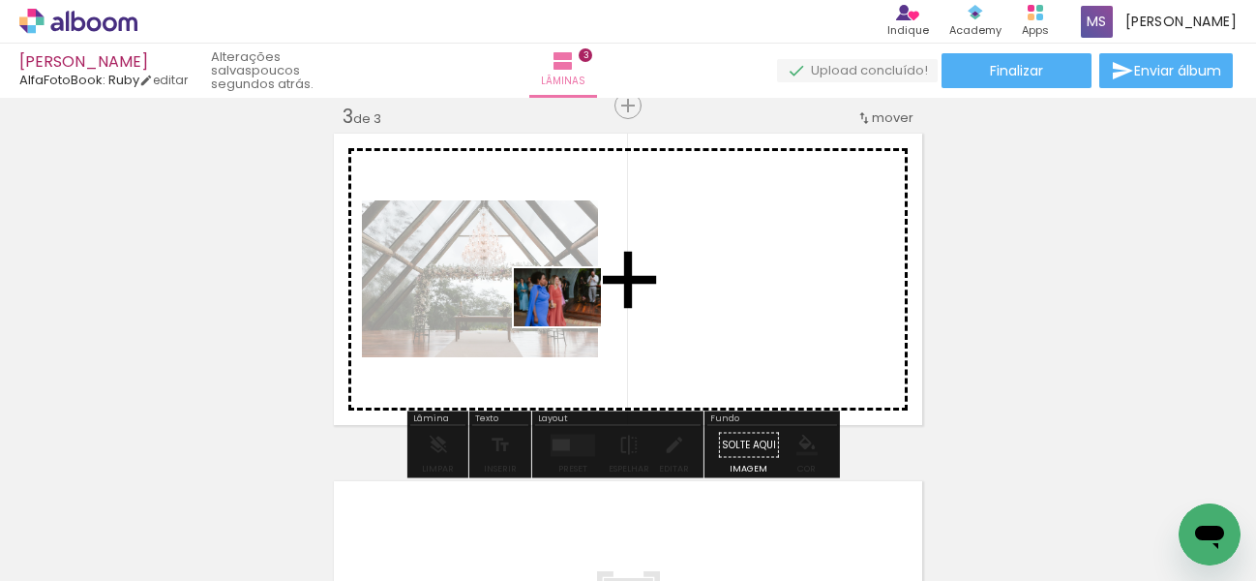
drag, startPoint x: 496, startPoint y: 490, endPoint x: 572, endPoint y: 326, distance: 180.1
click at [572, 326] on quentale-workspace at bounding box center [628, 290] width 1256 height 581
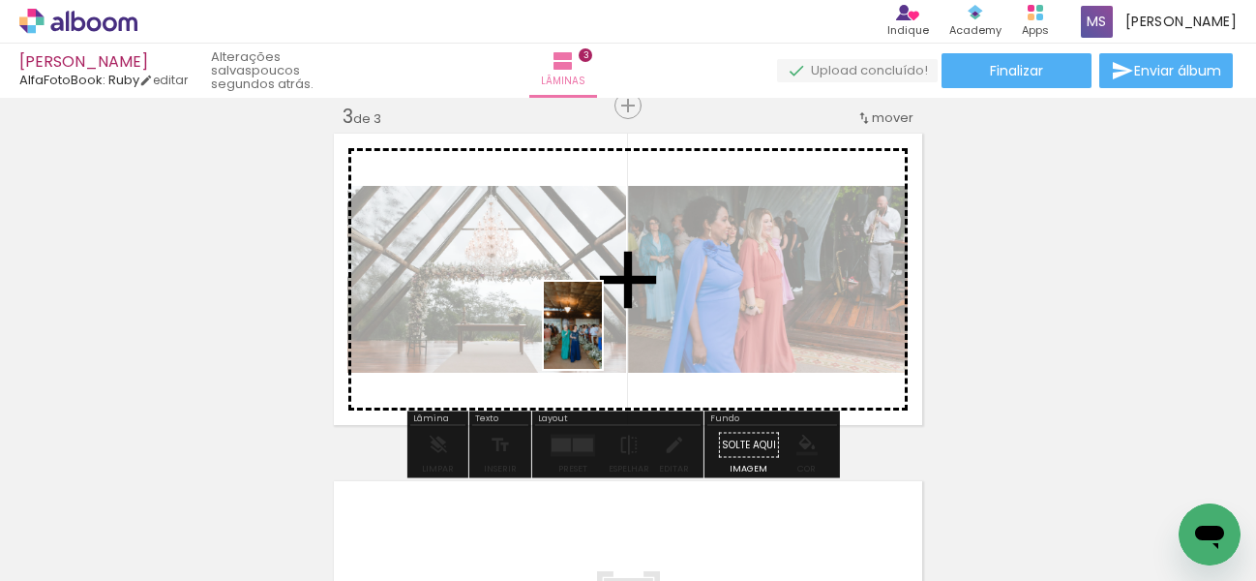
drag, startPoint x: 561, startPoint y: 524, endPoint x: 602, endPoint y: 340, distance: 189.2
click at [602, 340] on quentale-workspace at bounding box center [628, 290] width 1256 height 581
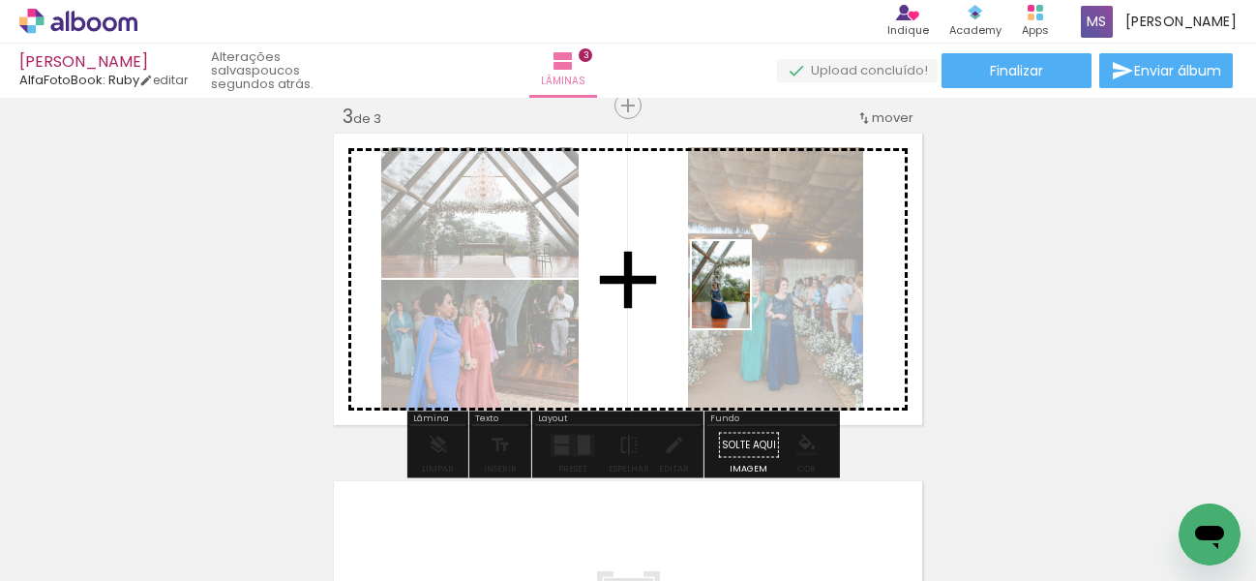
drag, startPoint x: 895, startPoint y: 527, endPoint x: 750, endPoint y: 299, distance: 270.6
click at [750, 299] on quentale-workspace at bounding box center [628, 290] width 1256 height 581
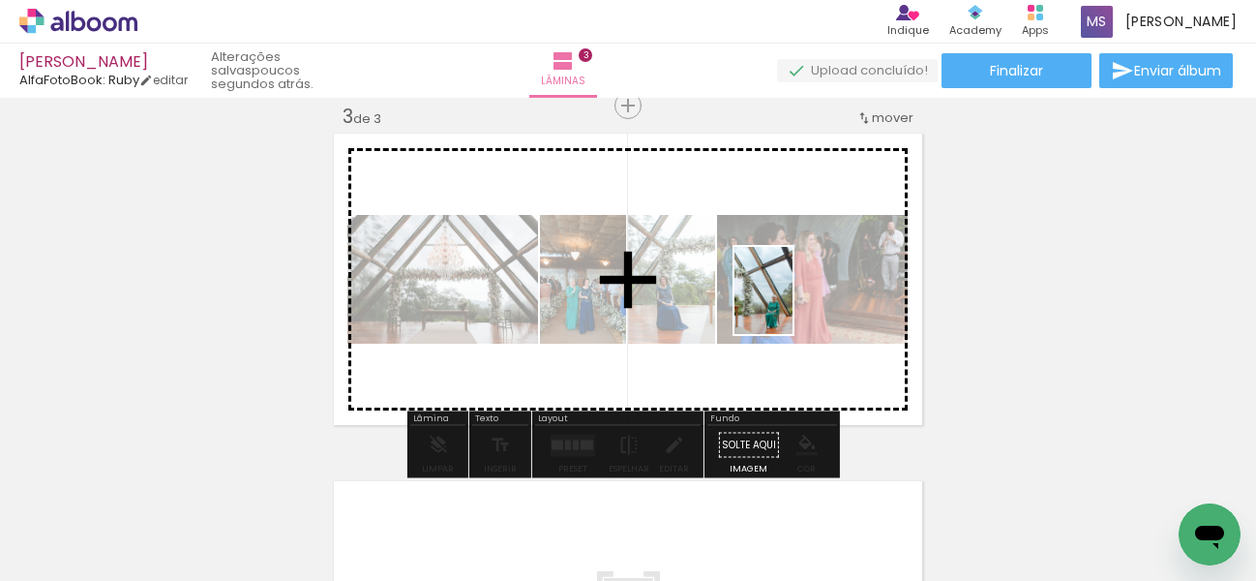
drag, startPoint x: 981, startPoint y: 523, endPoint x: 793, endPoint y: 305, distance: 288.1
click at [793, 305] on quentale-workspace at bounding box center [628, 290] width 1256 height 581
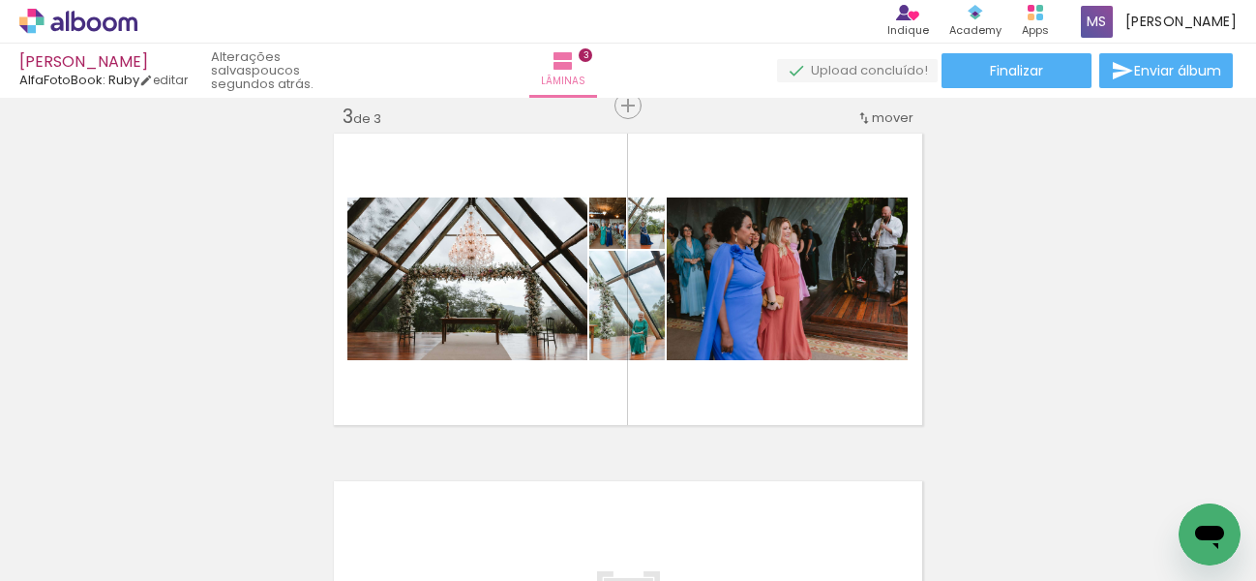
scroll to position [0, 1275]
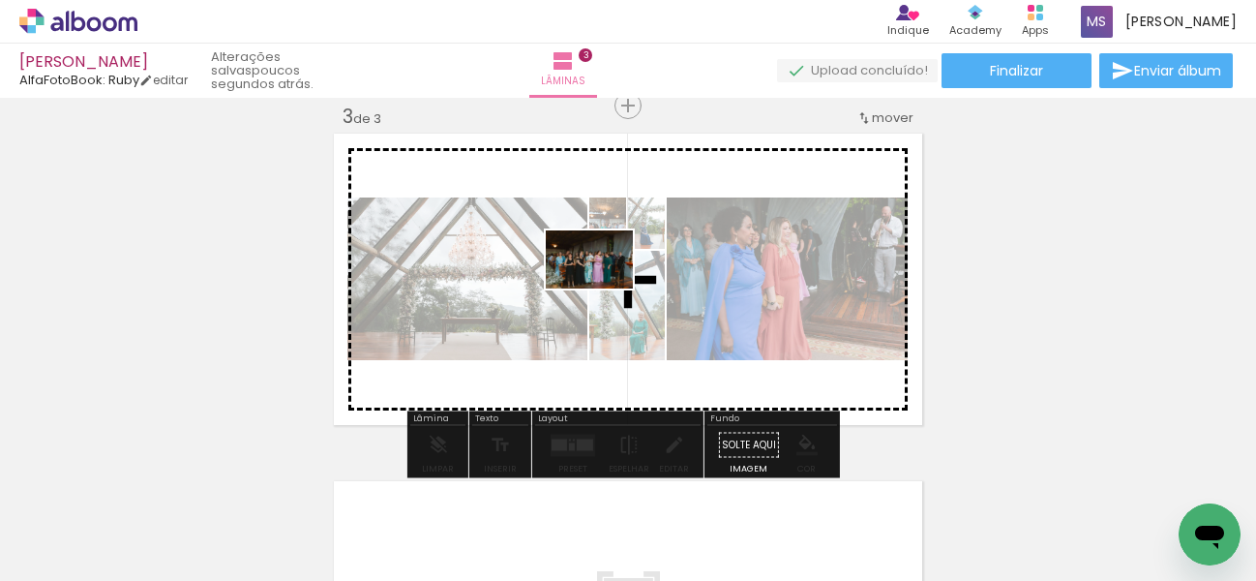
drag, startPoint x: 673, startPoint y: 523, endPoint x: 604, endPoint y: 288, distance: 244.0
click at [604, 288] on quentale-workspace at bounding box center [628, 290] width 1256 height 581
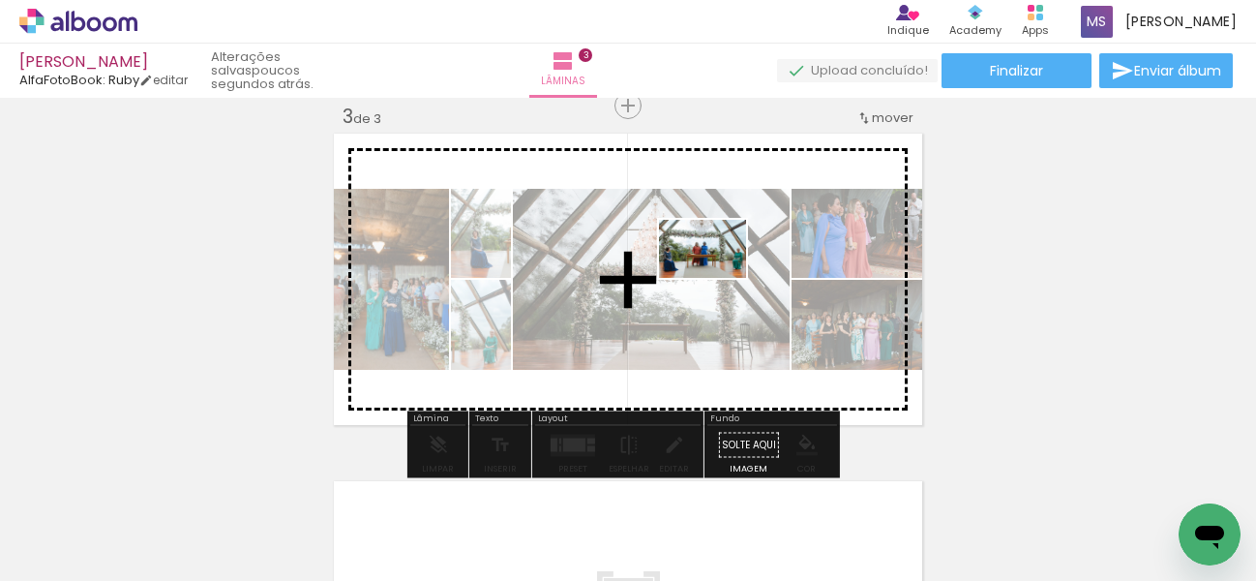
drag, startPoint x: 780, startPoint y: 514, endPoint x: 717, endPoint y: 278, distance: 244.3
click at [717, 278] on quentale-workspace at bounding box center [628, 290] width 1256 height 581
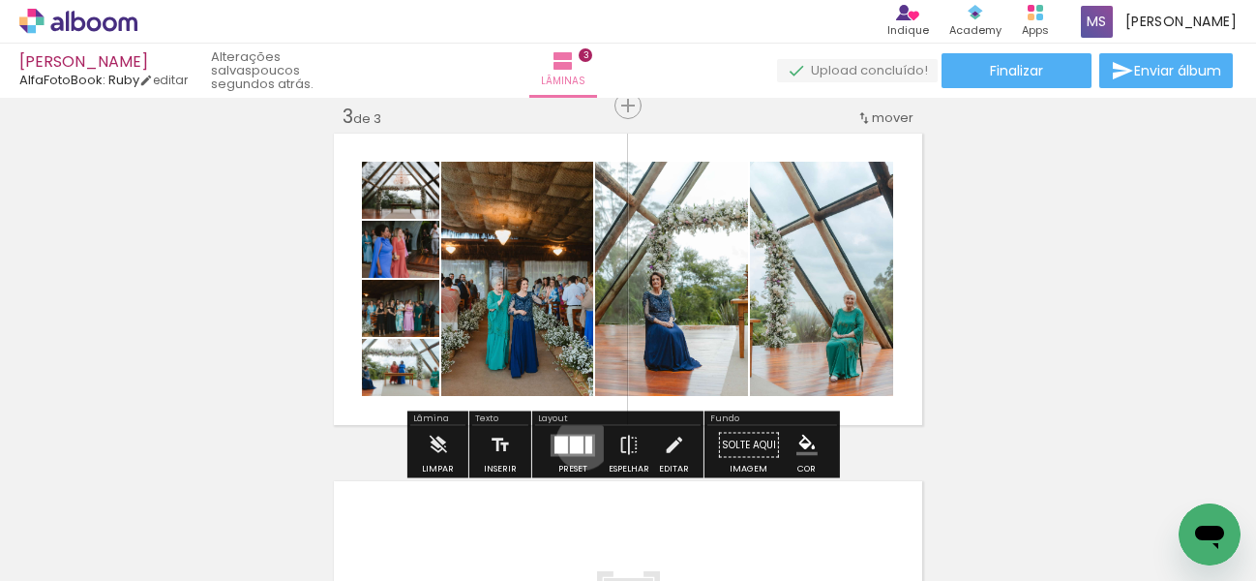
click at [579, 441] on quentale-layouter at bounding box center [573, 445] width 45 height 22
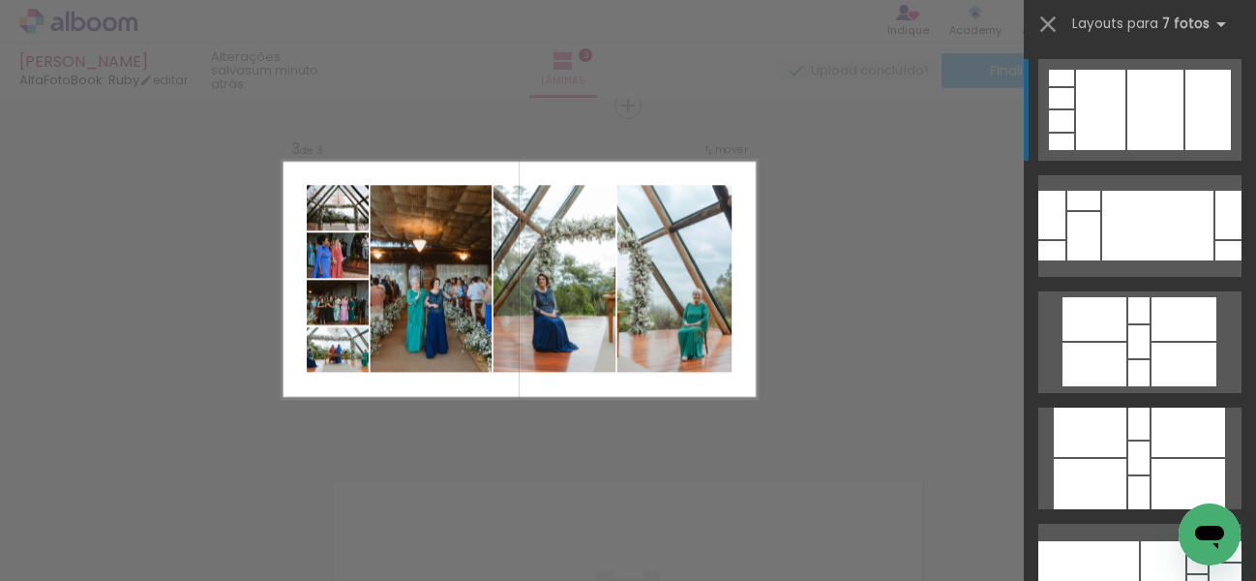
click at [1209, 97] on div at bounding box center [1207, 110] width 45 height 80
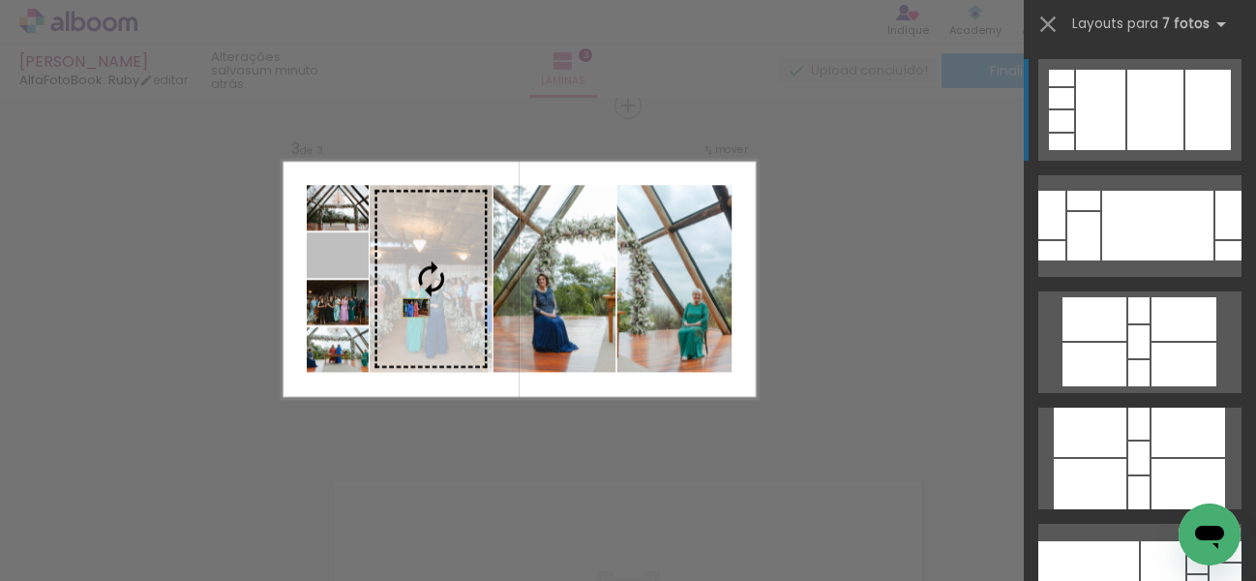
drag, startPoint x: 321, startPoint y: 259, endPoint x: 428, endPoint y: 320, distance: 122.7
click at [0, 0] on slot at bounding box center [0, 0] width 0 height 0
drag, startPoint x: 335, startPoint y: 263, endPoint x: 406, endPoint y: 281, distance: 73.7
click at [0, 0] on slot at bounding box center [0, 0] width 0 height 0
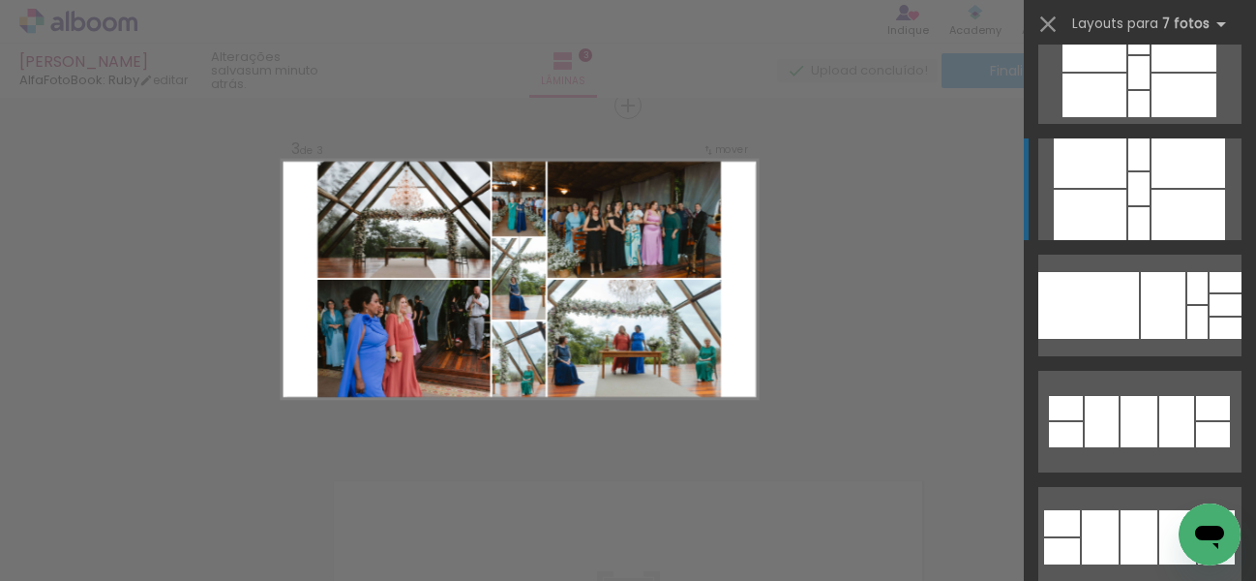
scroll to position [271, 0]
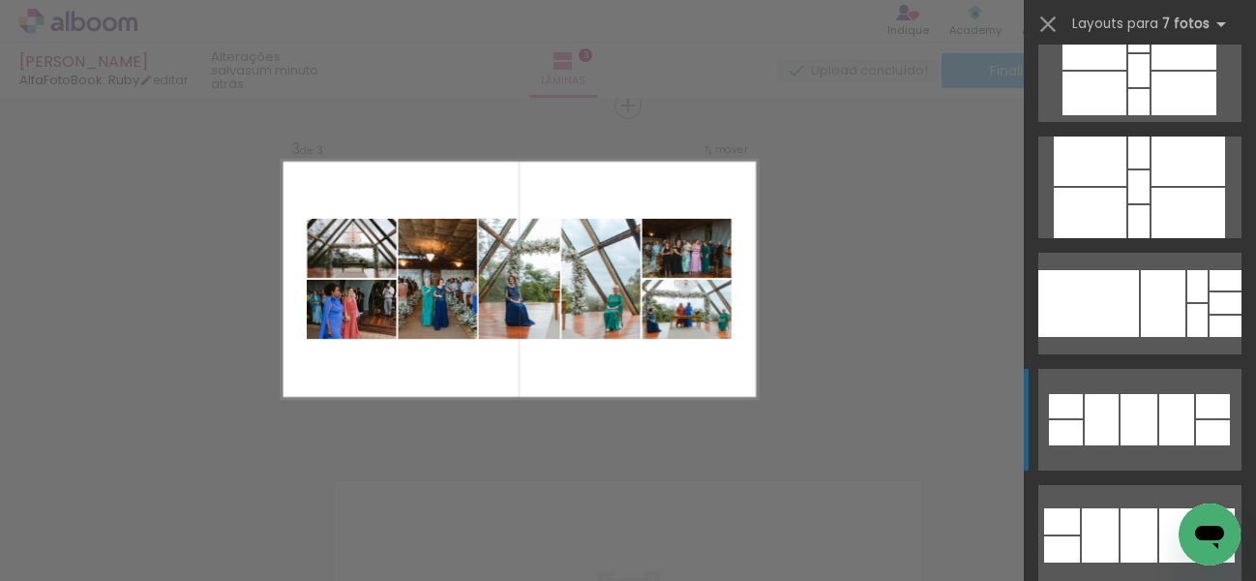
click at [1088, 424] on div at bounding box center [1102, 419] width 34 height 51
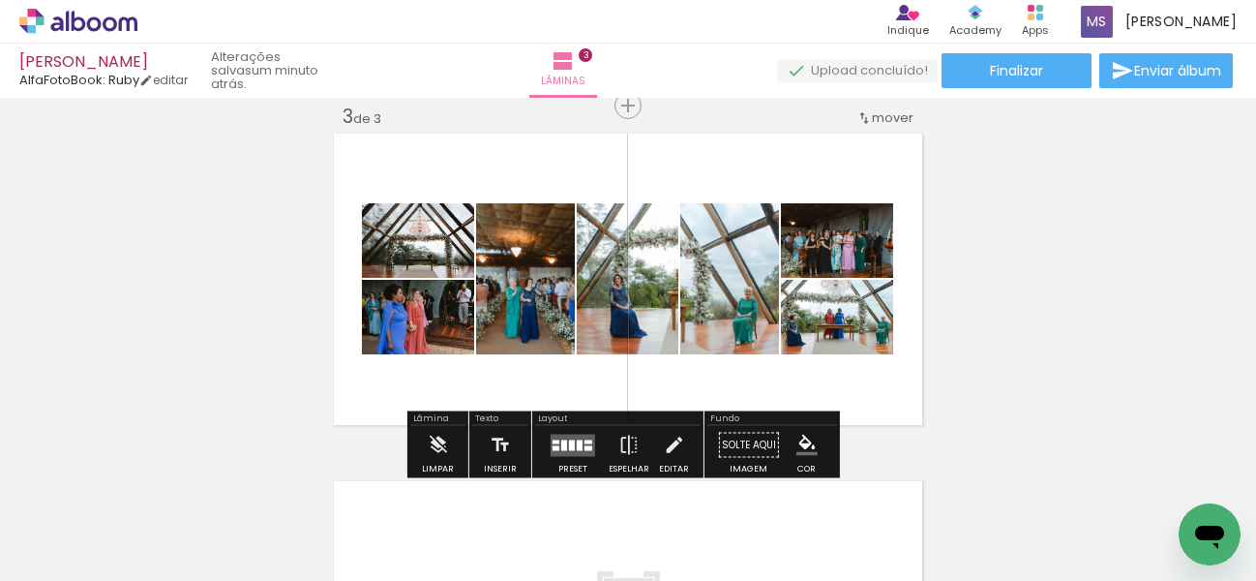
click at [625, 305] on quentale-photo at bounding box center [628, 278] width 102 height 151
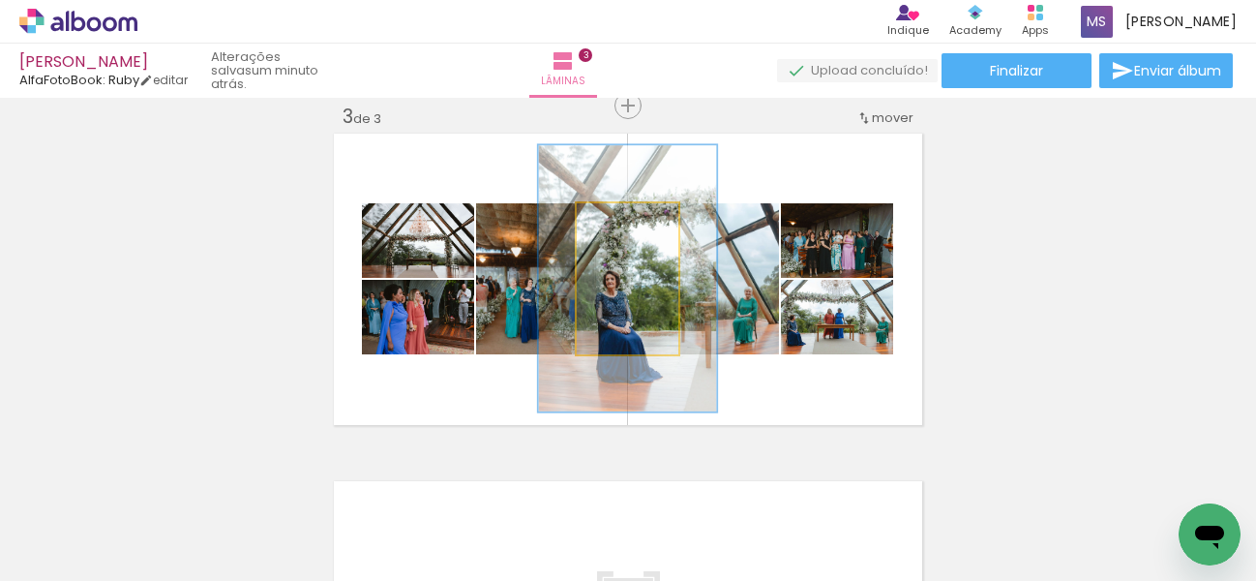
drag, startPoint x: 612, startPoint y: 225, endPoint x: 635, endPoint y: 225, distance: 23.2
type paper-slider "175"
click at [635, 225] on div at bounding box center [638, 223] width 17 height 17
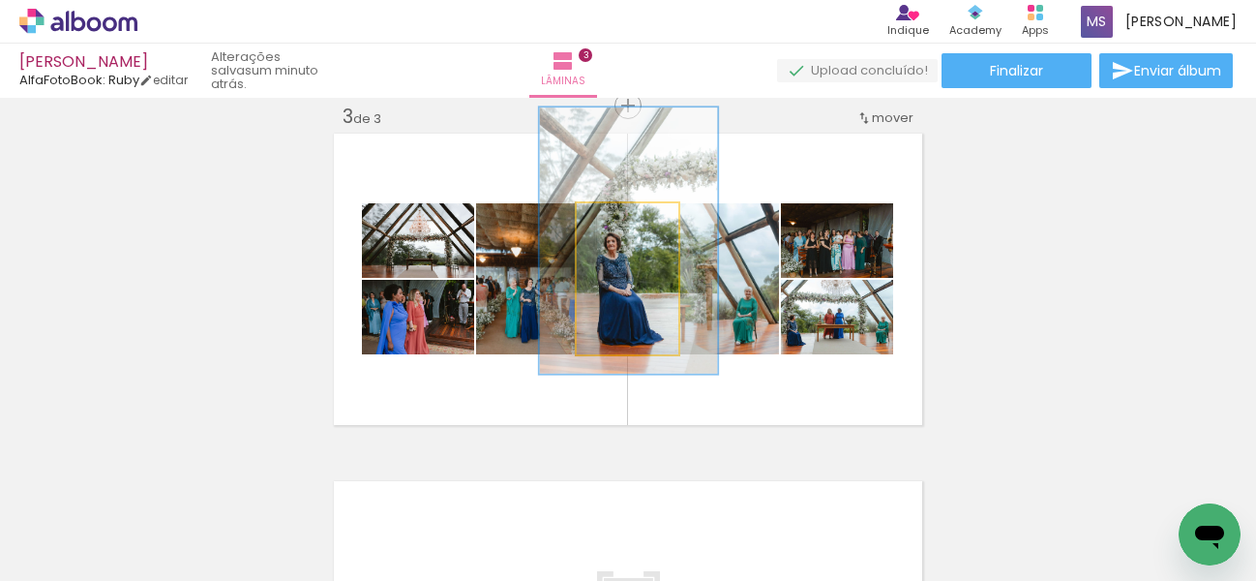
drag, startPoint x: 654, startPoint y: 310, endPoint x: 656, endPoint y: 273, distance: 36.8
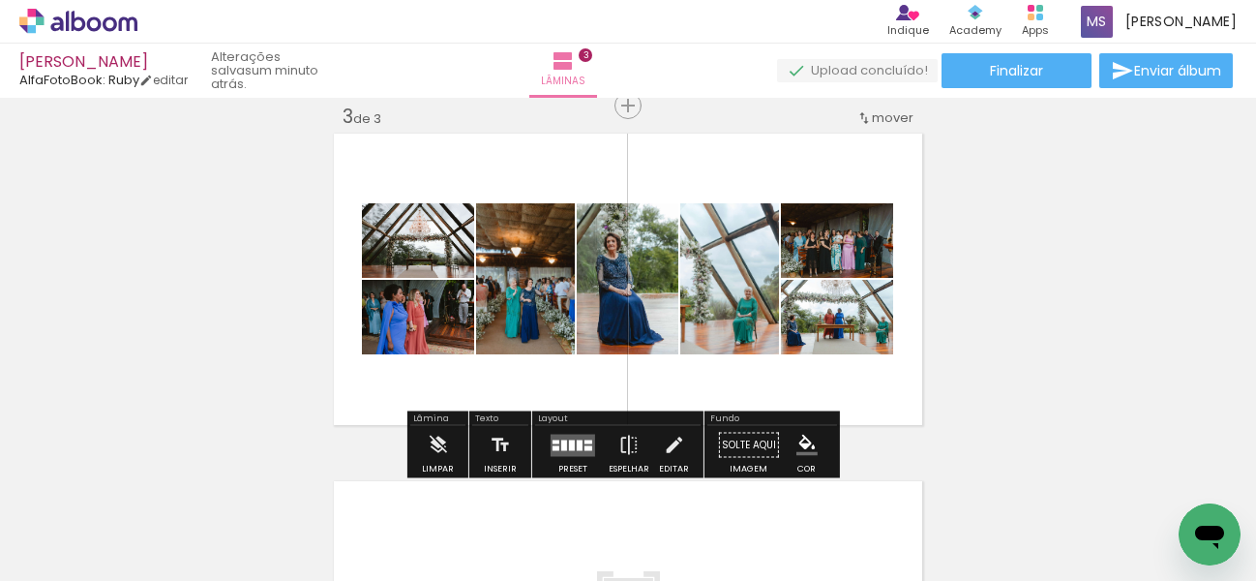
click at [738, 314] on quentale-photo at bounding box center [729, 278] width 99 height 151
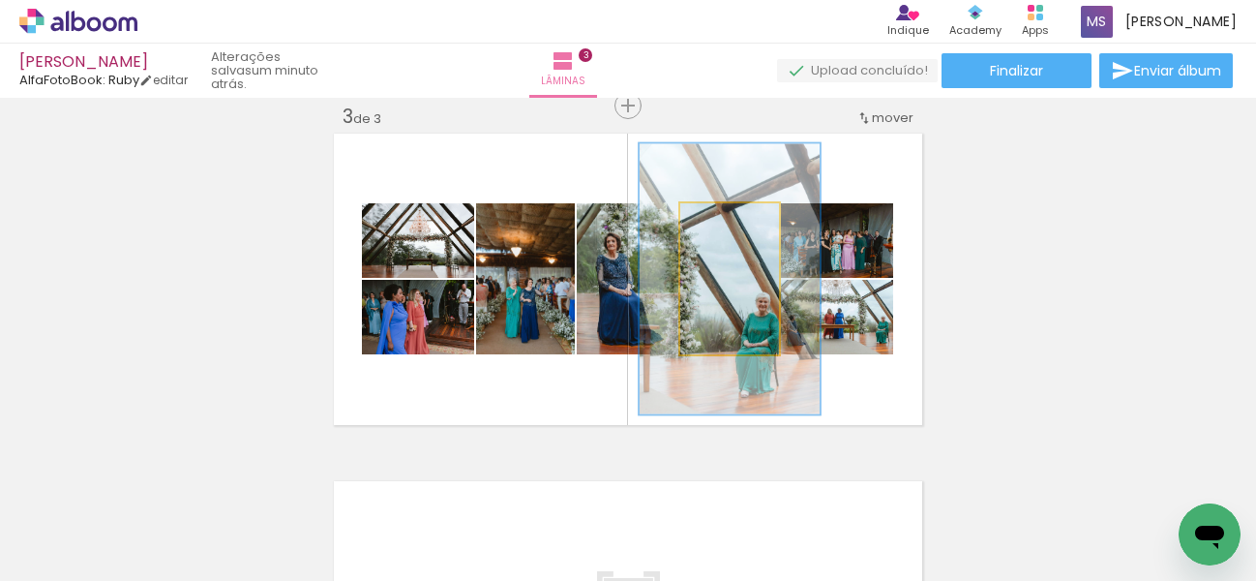
drag, startPoint x: 717, startPoint y: 224, endPoint x: 739, endPoint y: 227, distance: 22.6
type paper-slider "179"
click at [739, 227] on div at bounding box center [741, 223] width 17 height 17
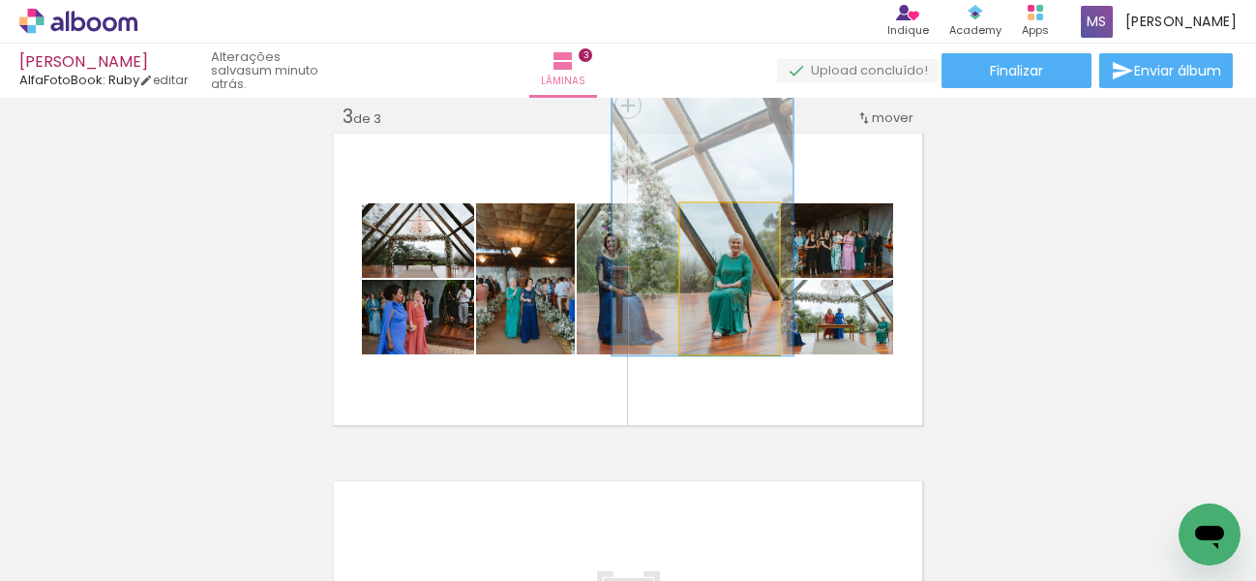
drag, startPoint x: 735, startPoint y: 318, endPoint x: 709, endPoint y: 260, distance: 63.7
click at [739, 226] on div at bounding box center [747, 223] width 17 height 17
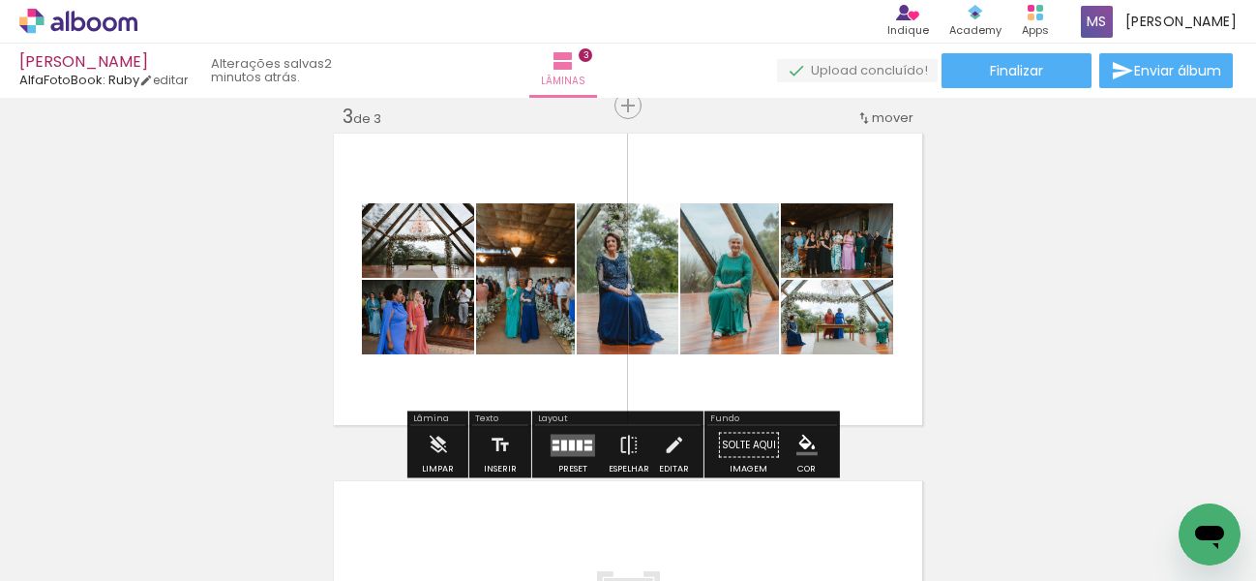
click at [1005, 289] on div "Inserir lâmina 1 de 3 Inserir lâmina 2 de 3 Inserir lâmina 3 de 3" at bounding box center [628, 81] width 1256 height 1391
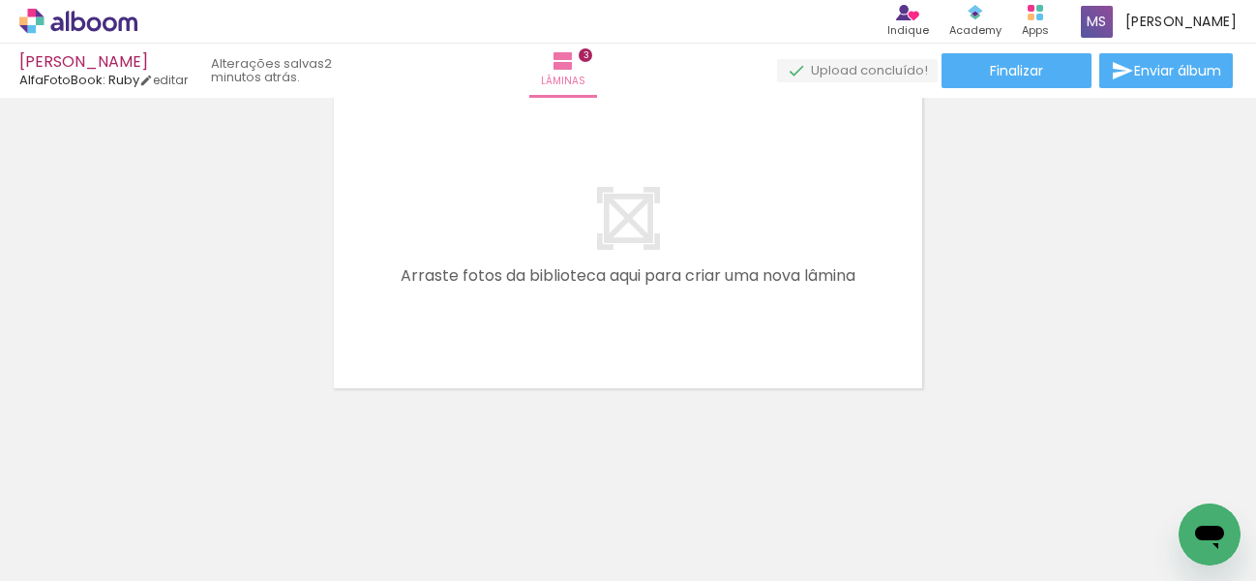
scroll to position [0, 1782]
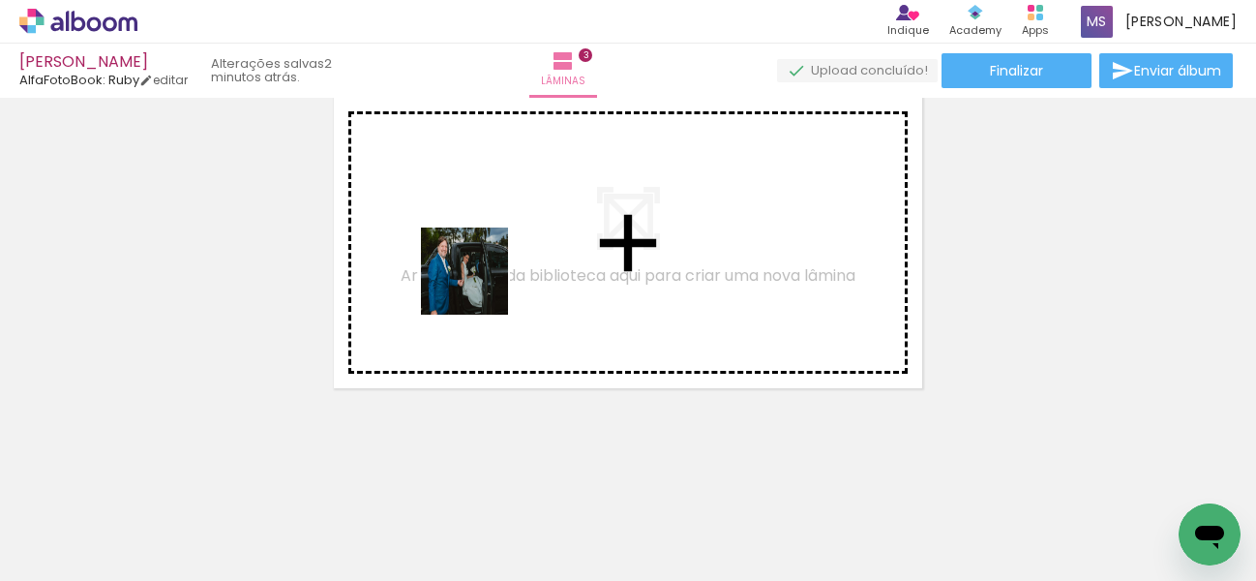
drag, startPoint x: 377, startPoint y: 514, endPoint x: 527, endPoint y: 406, distance: 184.5
click at [488, 250] on quentale-workspace at bounding box center [628, 290] width 1256 height 581
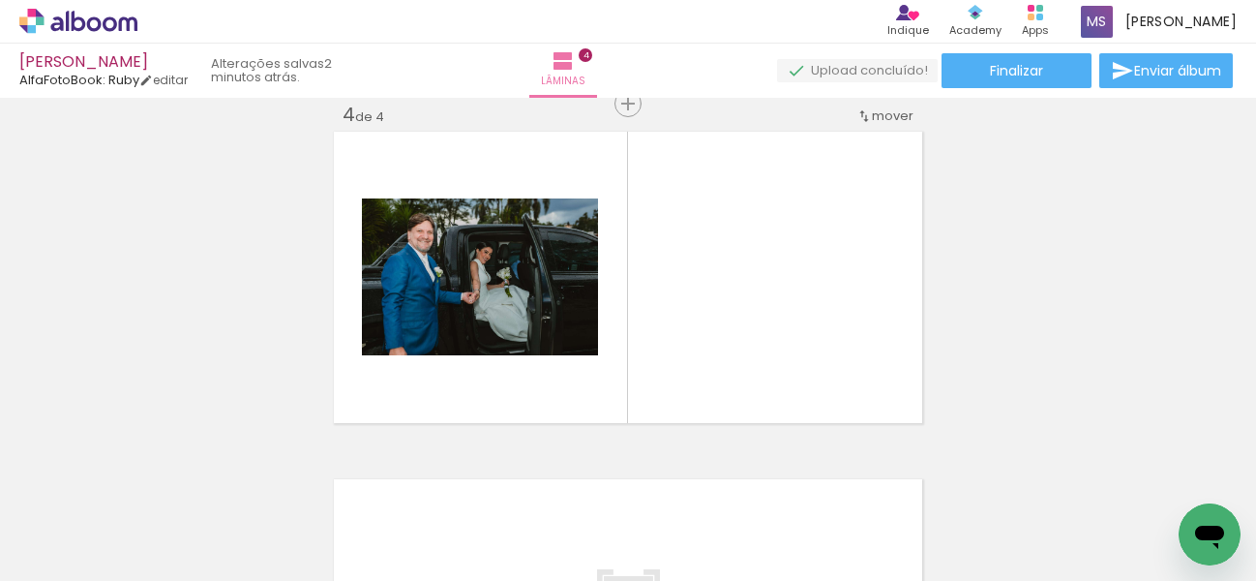
scroll to position [1066, 0]
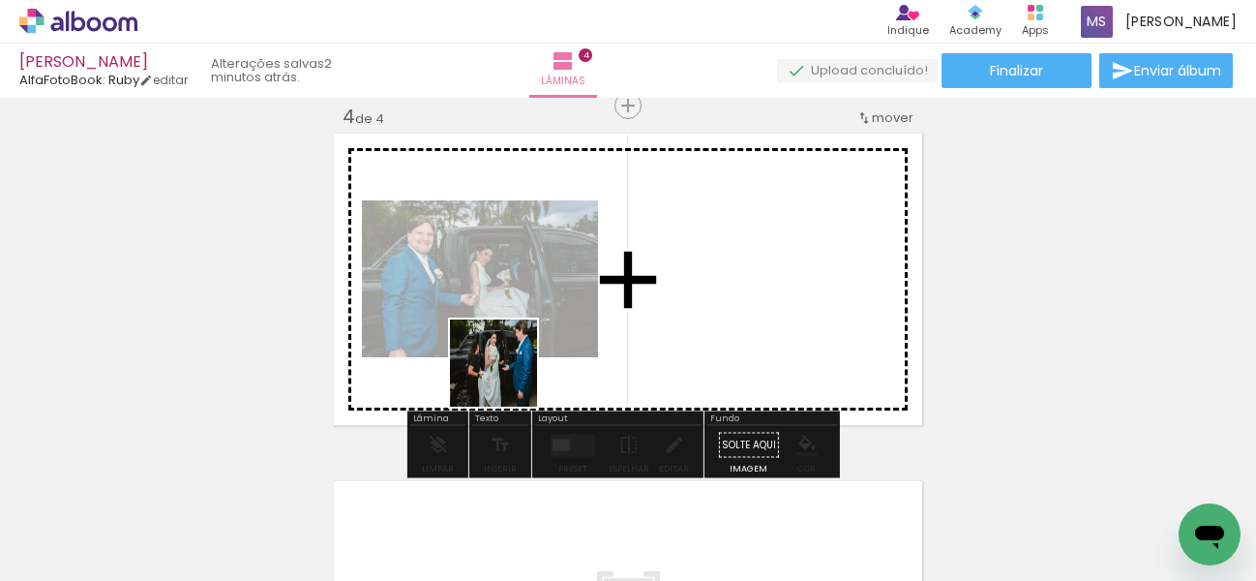
drag, startPoint x: 492, startPoint y: 513, endPoint x: 511, endPoint y: 333, distance: 181.0
click at [511, 333] on quentale-workspace at bounding box center [628, 290] width 1256 height 581
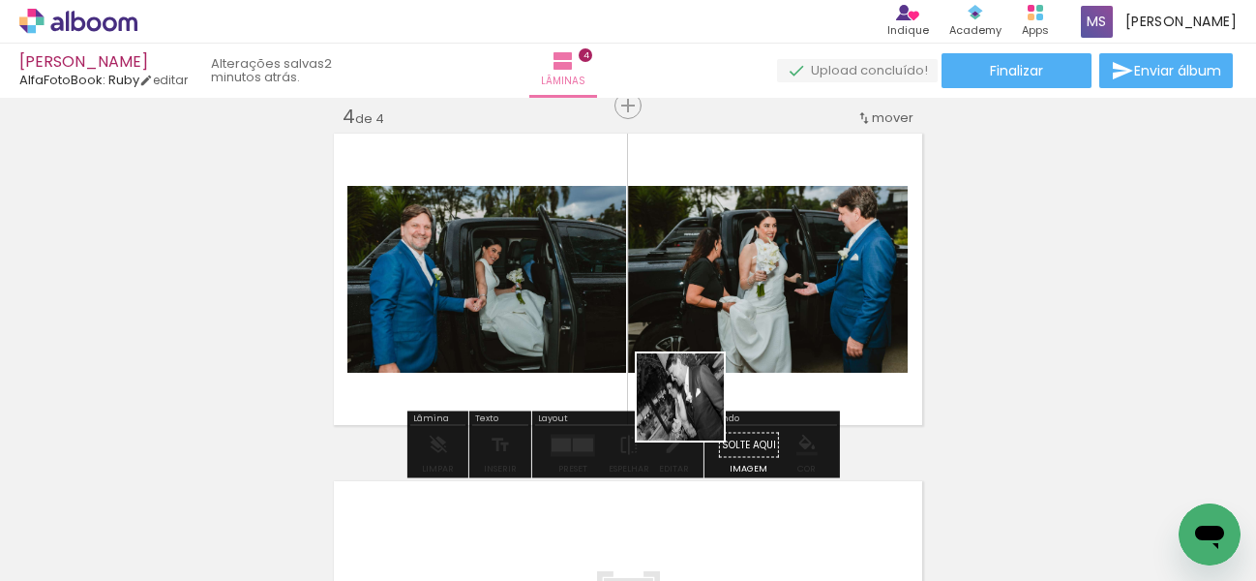
drag, startPoint x: 698, startPoint y: 522, endPoint x: 663, endPoint y: 389, distance: 137.1
click at [689, 335] on quentale-workspace at bounding box center [628, 290] width 1256 height 581
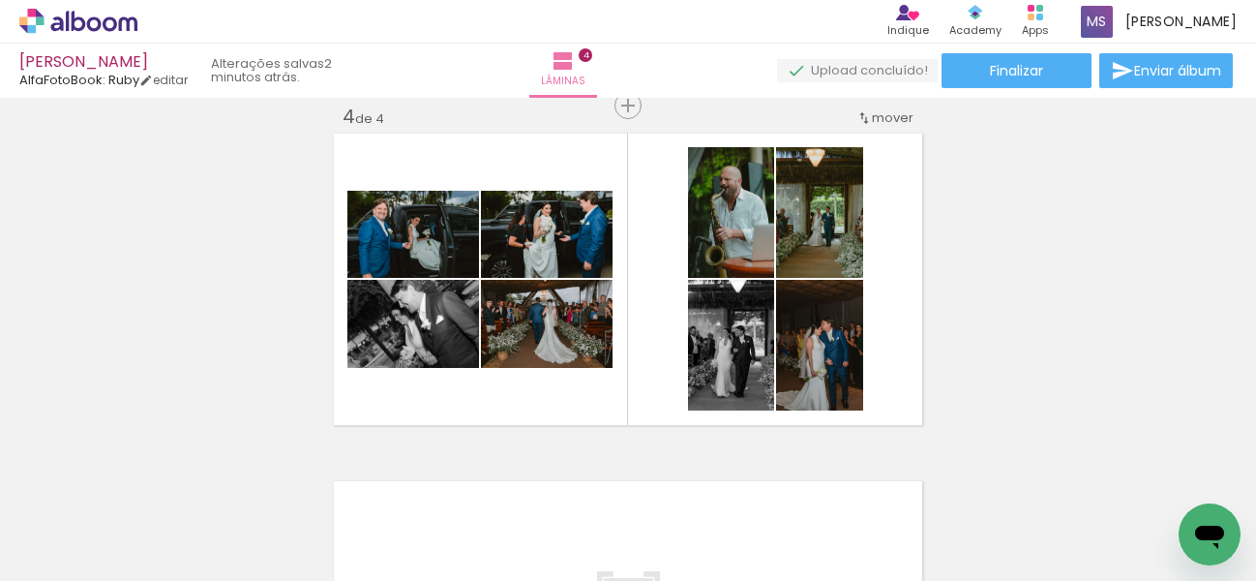
scroll to position [0, 2506]
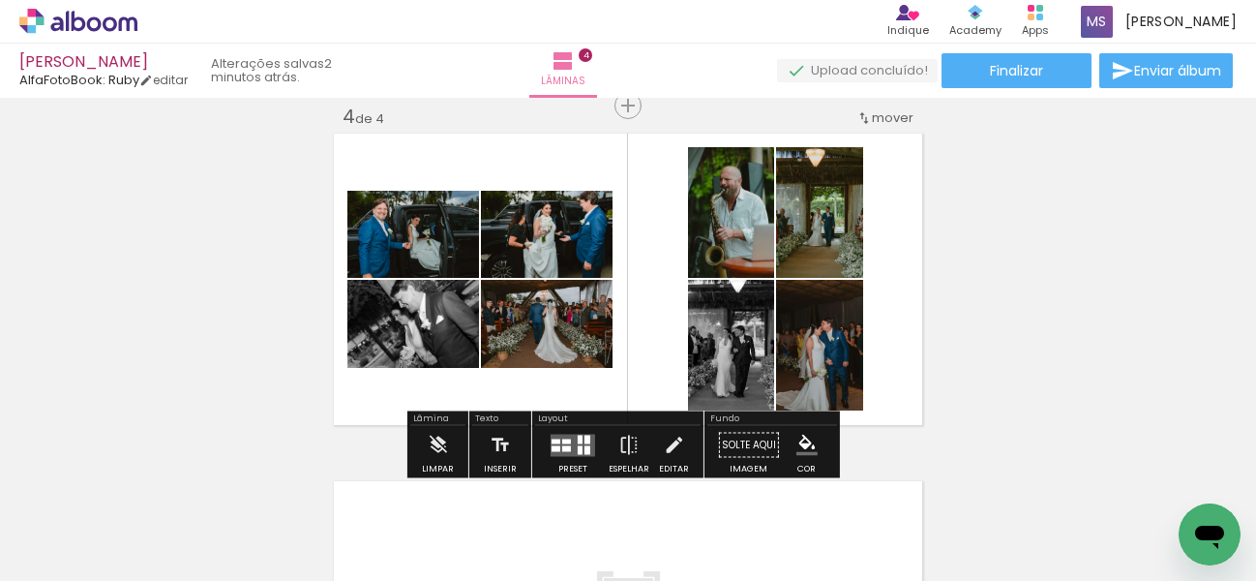
click at [578, 442] on div at bounding box center [580, 438] width 5 height 9
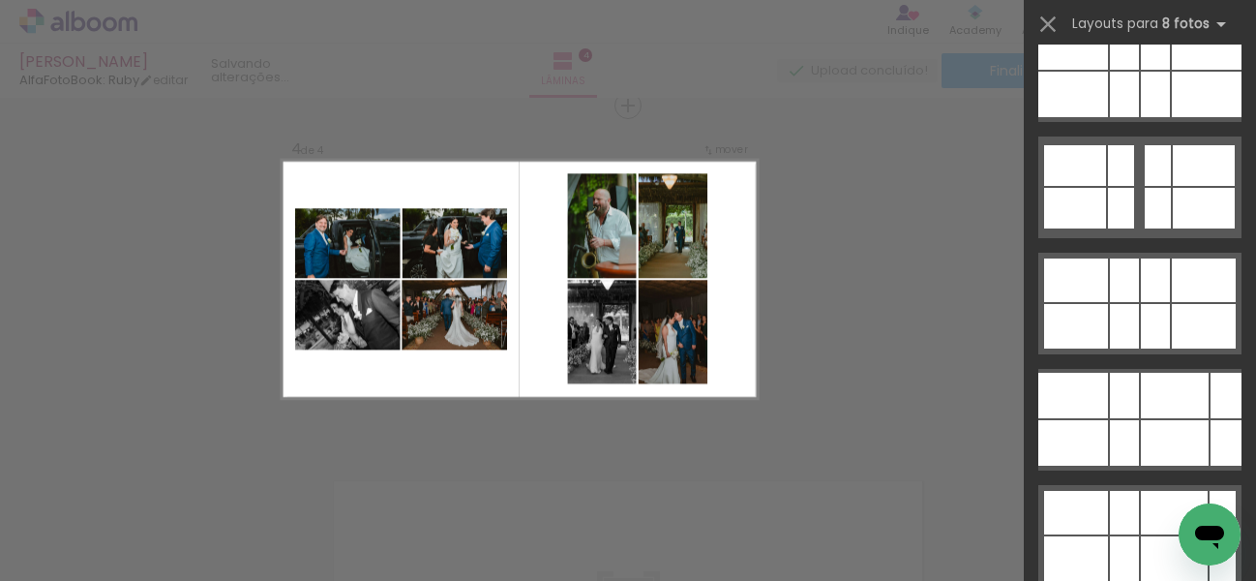
scroll to position [0, 0]
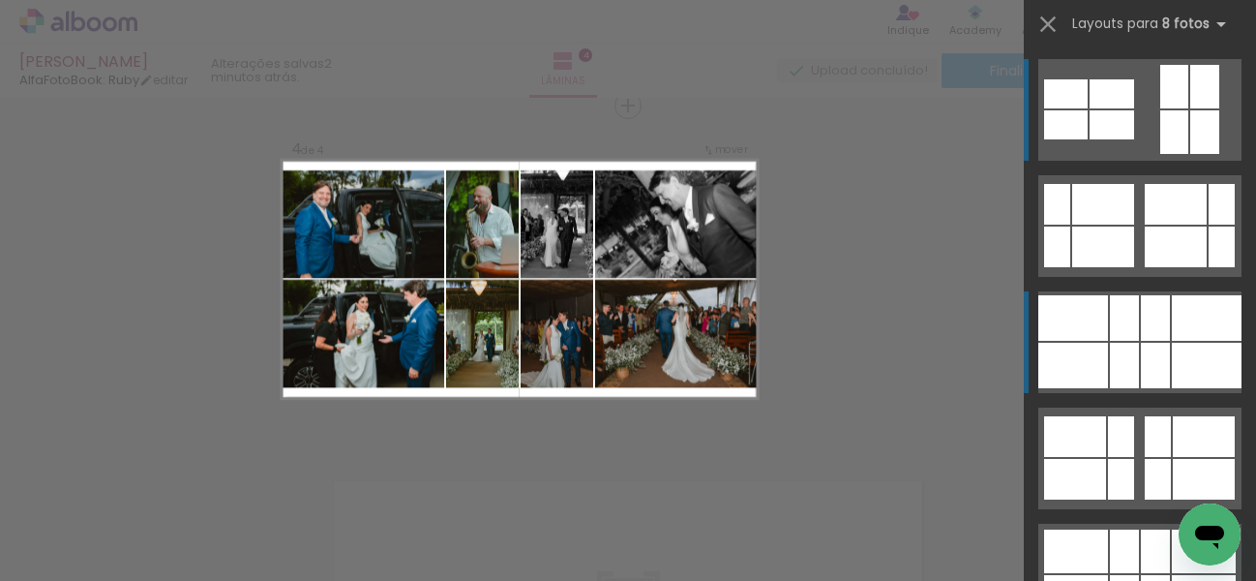
click at [1119, 343] on div at bounding box center [1124, 365] width 29 height 45
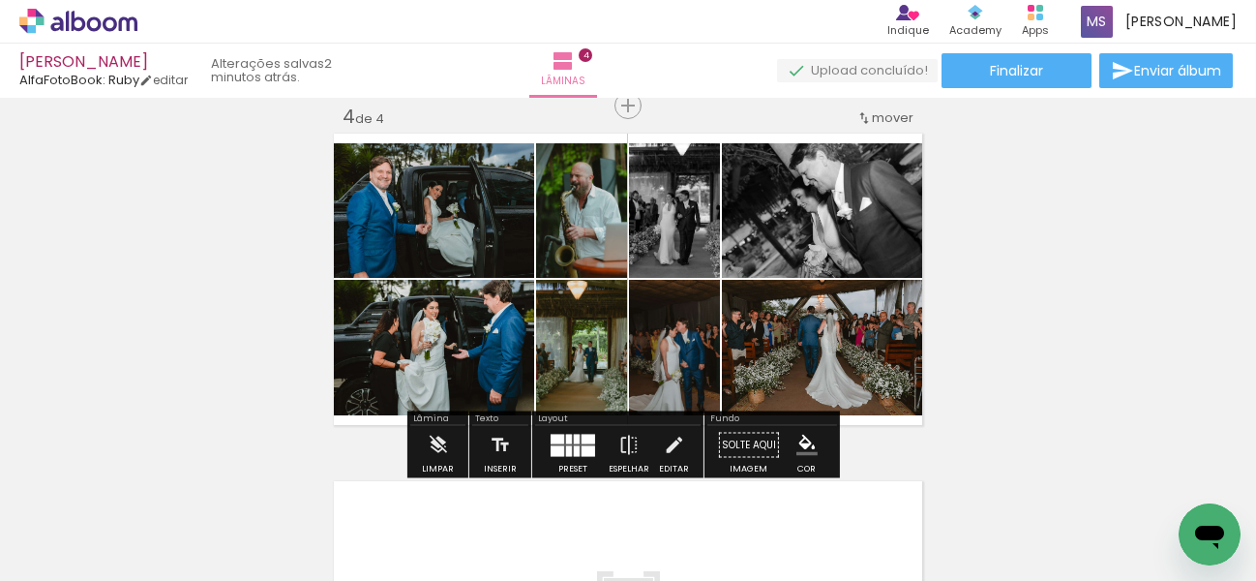
click at [582, 441] on div at bounding box center [589, 439] width 14 height 10
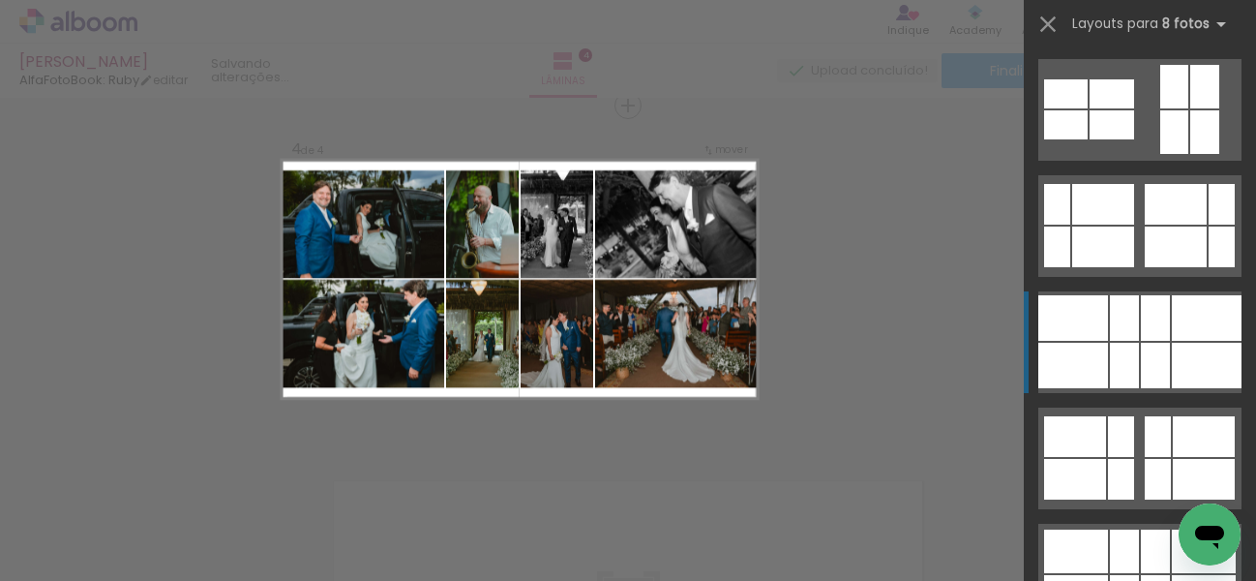
scroll to position [232, 0]
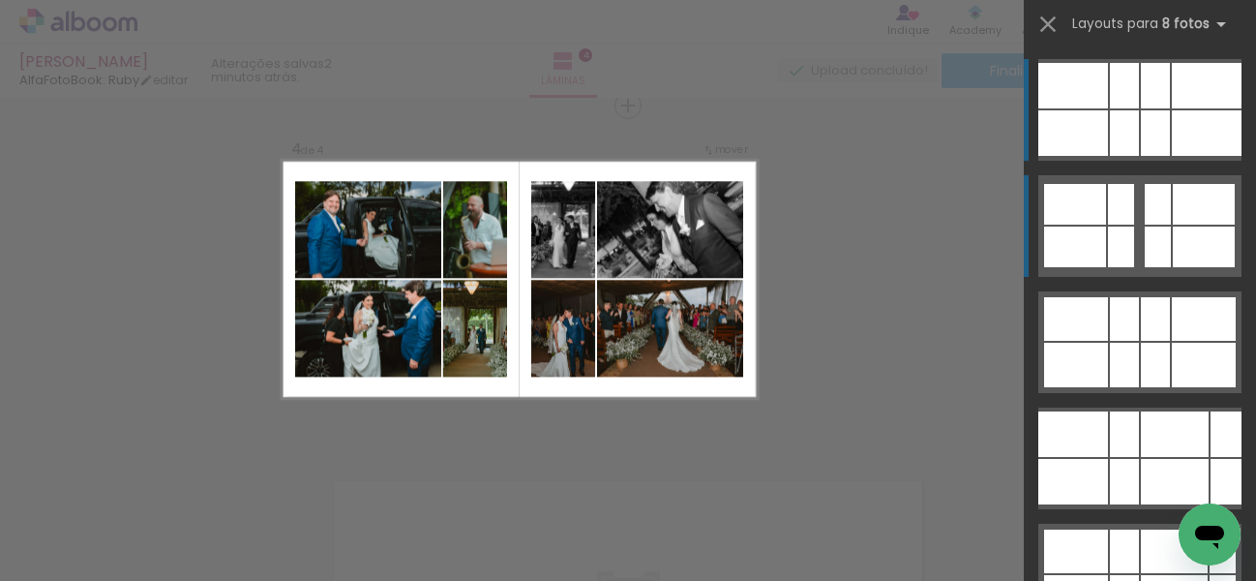
click at [1196, 246] on div at bounding box center [1204, 246] width 62 height 41
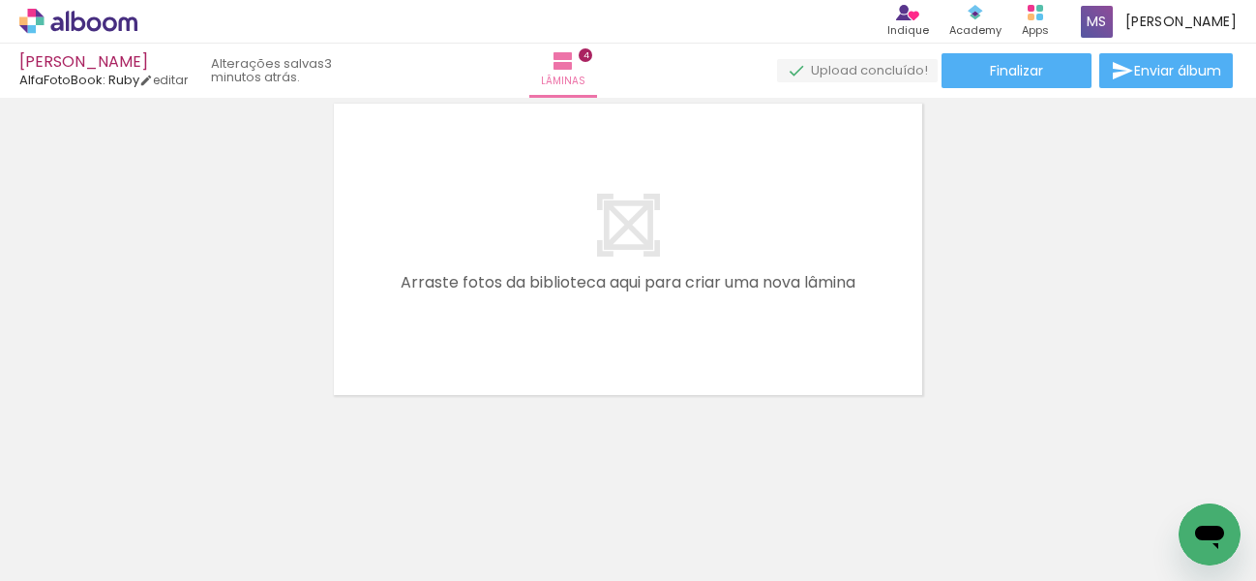
scroll to position [1451, 0]
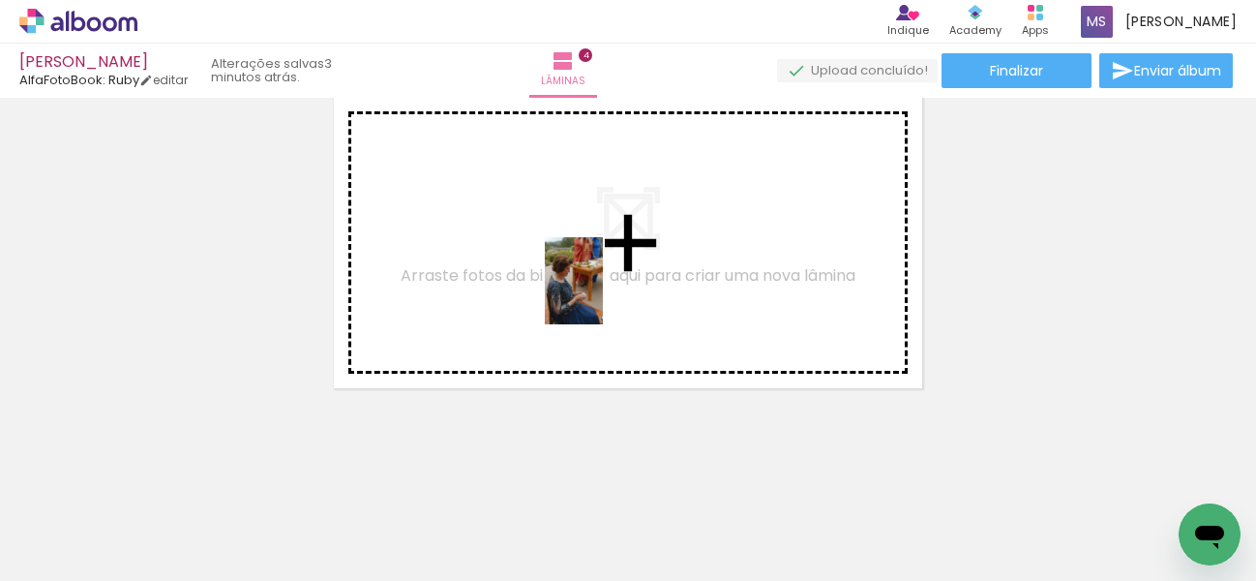
drag, startPoint x: 522, startPoint y: 536, endPoint x: 603, endPoint y: 295, distance: 254.3
click at [603, 295] on quentale-workspace at bounding box center [628, 290] width 1256 height 581
